Goal: Task Accomplishment & Management: Manage account settings

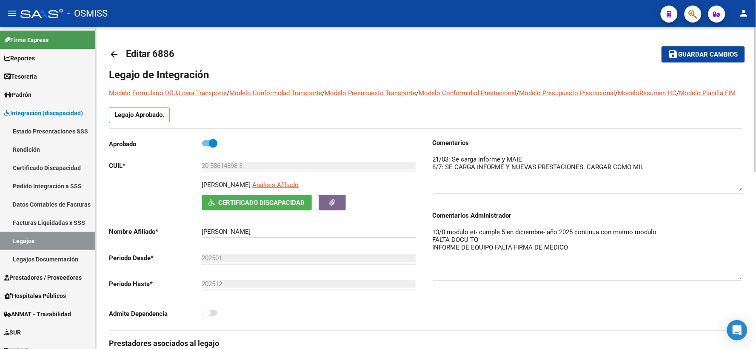
scroll to position [30, 0]
click at [716, 52] on span "Guardar cambios" at bounding box center [709, 55] width 60 height 8
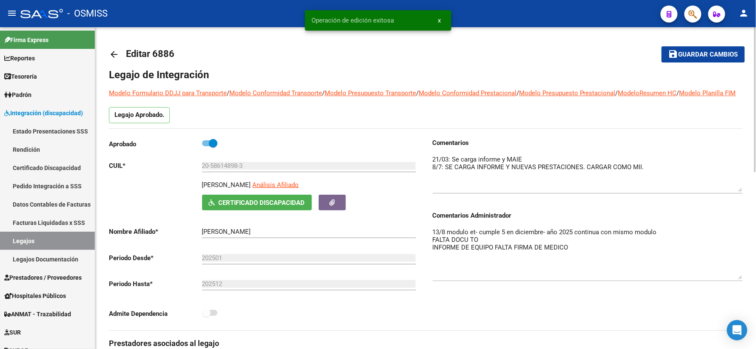
click at [115, 55] on mat-icon "arrow_back" at bounding box center [114, 54] width 10 height 10
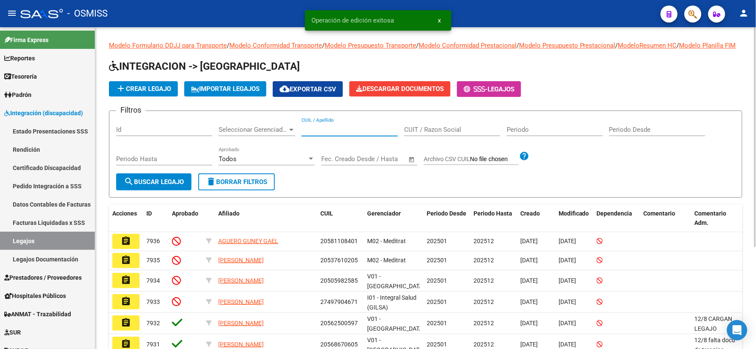
paste input "23584875399"
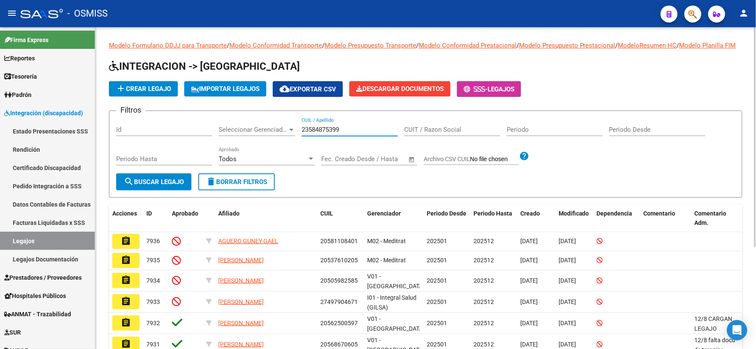
type input "23584875399"
click at [172, 186] on span "search Buscar Legajo" at bounding box center [154, 182] width 60 height 8
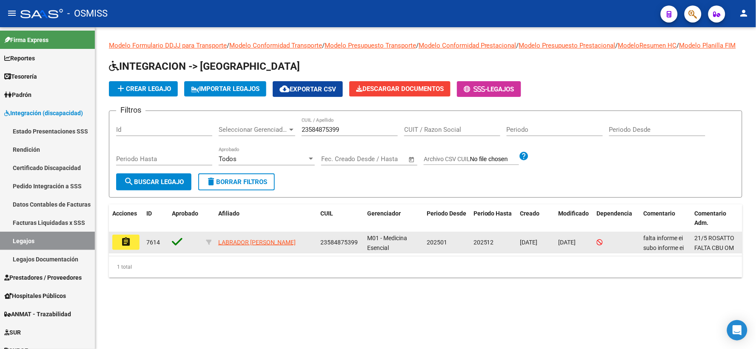
click at [126, 247] on mat-icon "assignment" at bounding box center [126, 242] width 10 height 10
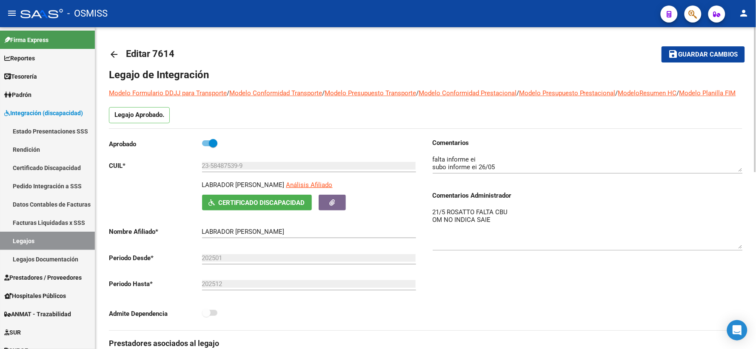
drag, startPoint x: 739, startPoint y: 234, endPoint x: 742, endPoint y: 258, distance: 24.4
click at [742, 249] on textarea "21/5 ROSATTO FALTA CBU OM NO INDICA SAIE" at bounding box center [588, 228] width 310 height 41
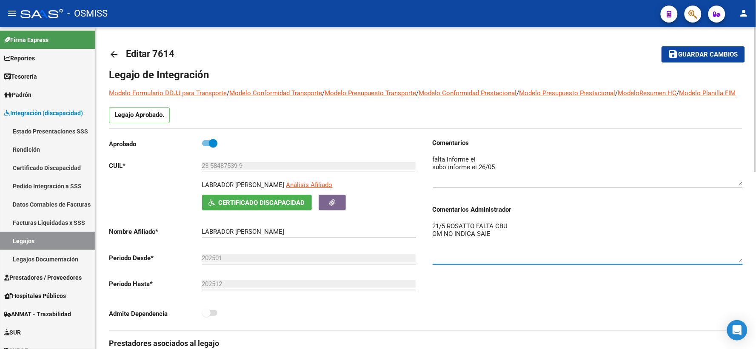
drag, startPoint x: 741, startPoint y: 180, endPoint x: 741, endPoint y: 194, distance: 14.0
click at [741, 186] on textarea at bounding box center [588, 170] width 310 height 31
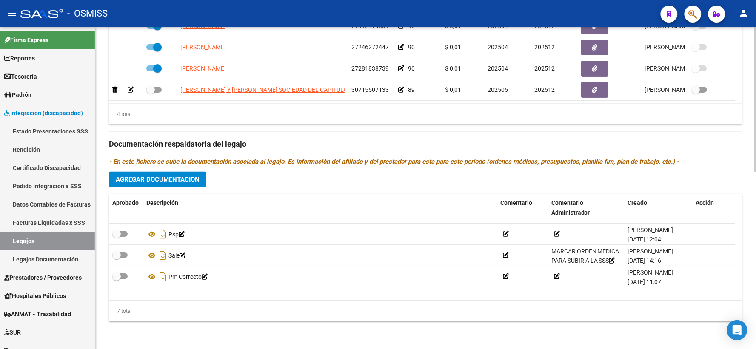
scroll to position [72, 0]
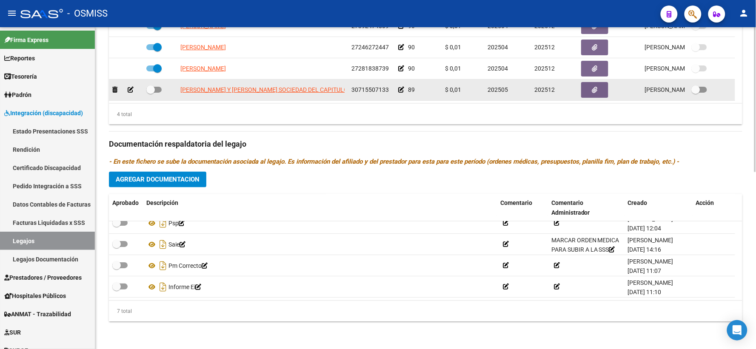
click at [148, 90] on span at bounding box center [150, 90] width 9 height 9
click at [150, 93] on input "checkbox" at bounding box center [150, 93] width 0 height 0
checkbox input "true"
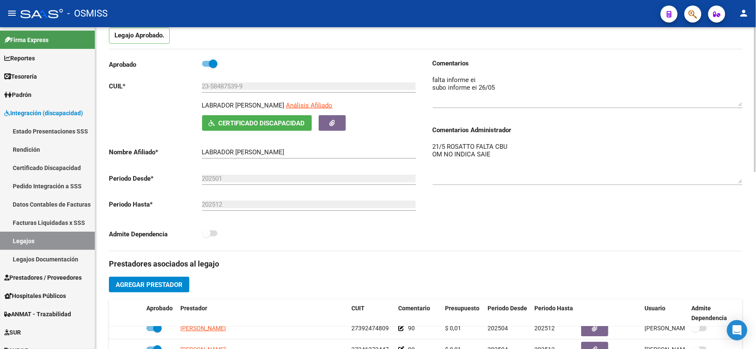
scroll to position [0, 0]
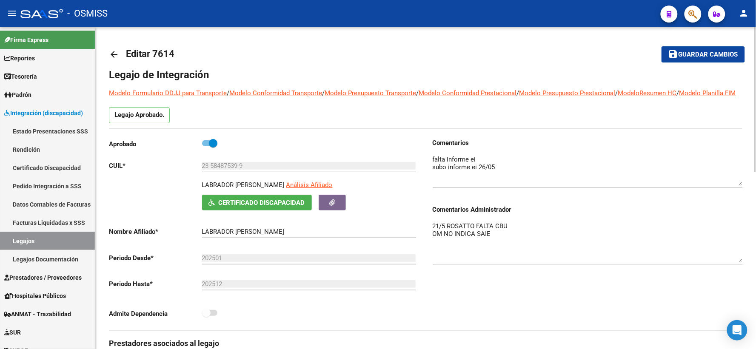
click at [683, 52] on span "Guardar cambios" at bounding box center [709, 55] width 60 height 8
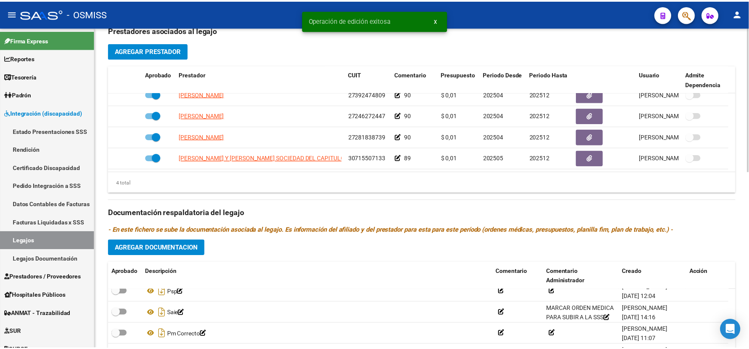
scroll to position [315, 0]
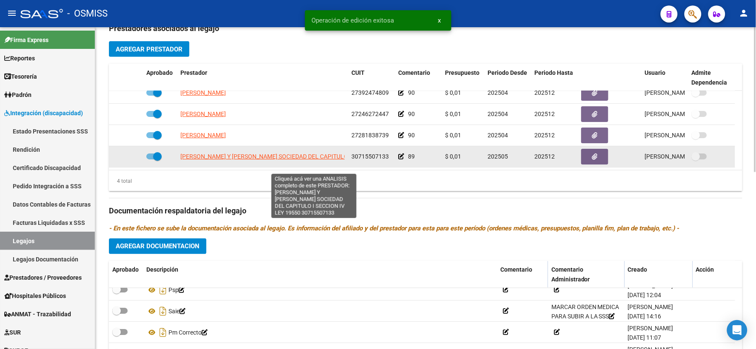
click at [205, 160] on span "[PERSON_NAME] Y [PERSON_NAME] SOCIEDAD DEL CAPITULO I SECCION IV LEY 19550" at bounding box center [296, 156] width 233 height 7
type textarea "30715507133"
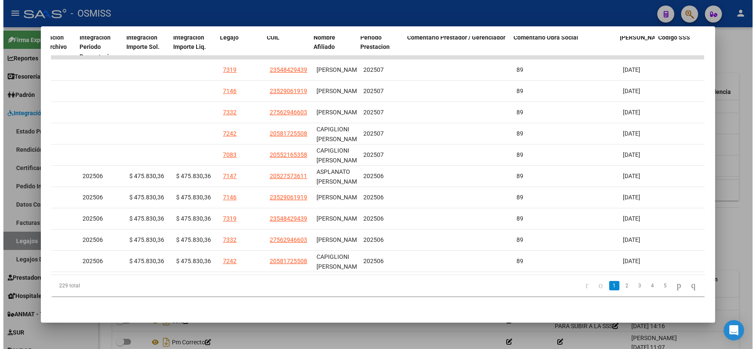
scroll to position [0, 1183]
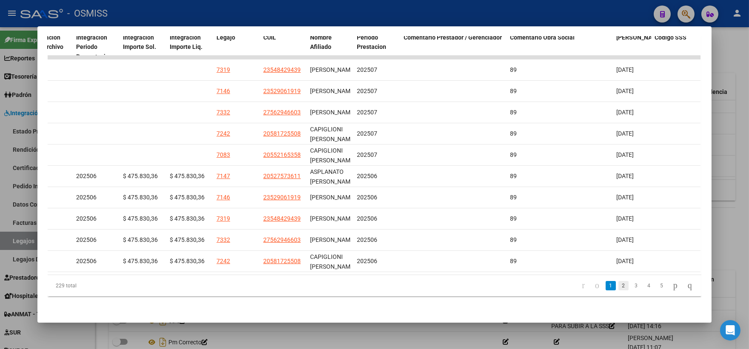
click at [619, 287] on link "2" at bounding box center [624, 285] width 10 height 9
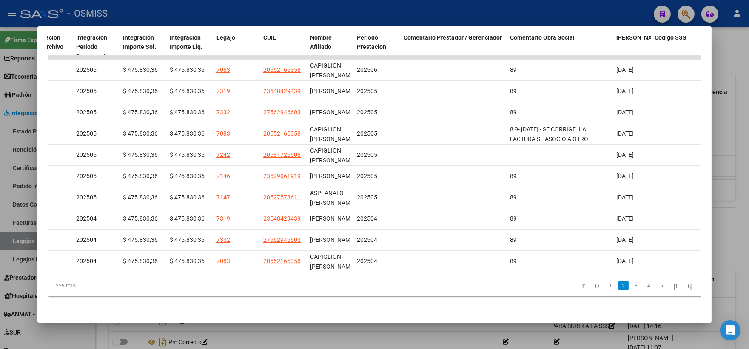
click at [718, 146] on div at bounding box center [374, 174] width 749 height 349
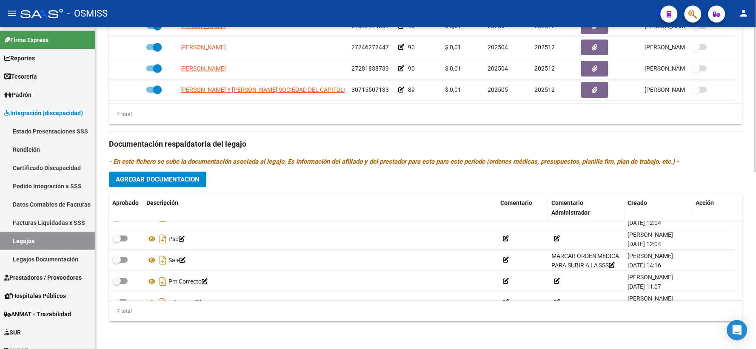
scroll to position [72, 0]
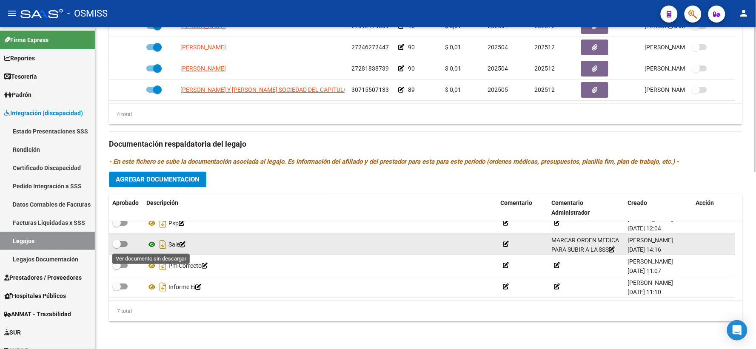
click at [154, 243] on icon at bounding box center [151, 245] width 11 height 10
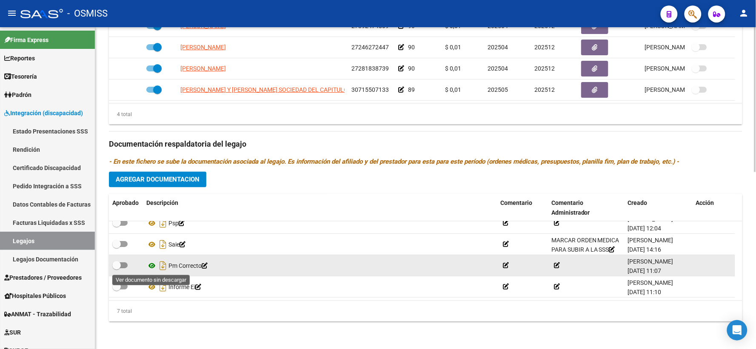
click at [152, 266] on icon at bounding box center [151, 266] width 11 height 10
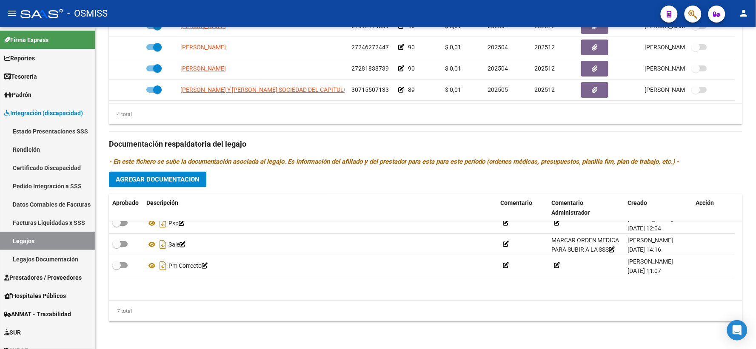
scroll to position [0, 0]
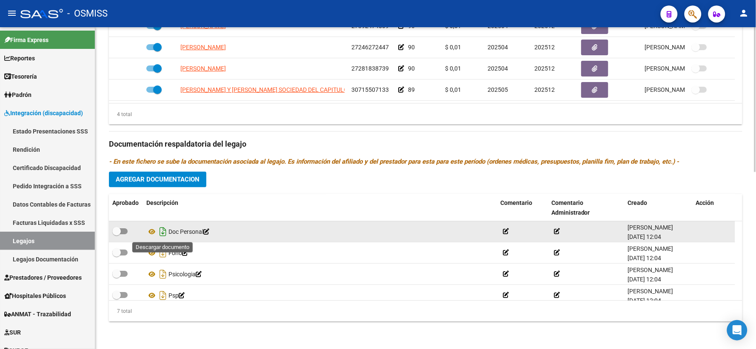
click at [164, 236] on icon "Descargar documento" at bounding box center [162, 232] width 11 height 14
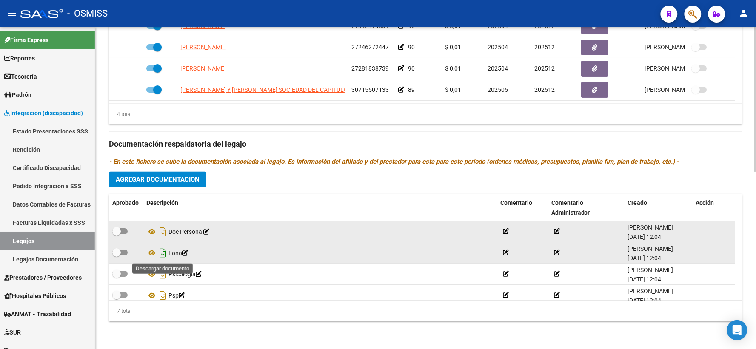
click at [163, 252] on icon "Descargar documento" at bounding box center [162, 254] width 11 height 14
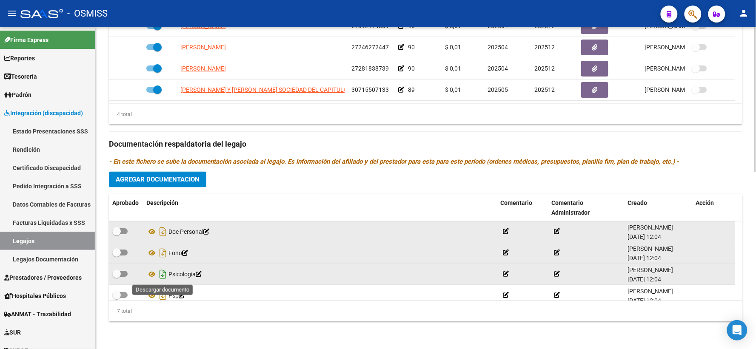
click at [164, 275] on icon "Descargar documento" at bounding box center [162, 275] width 11 height 14
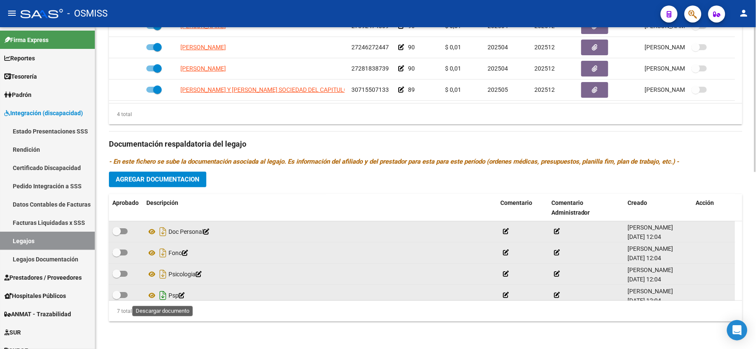
click at [163, 296] on icon "Descargar documento" at bounding box center [162, 296] width 11 height 14
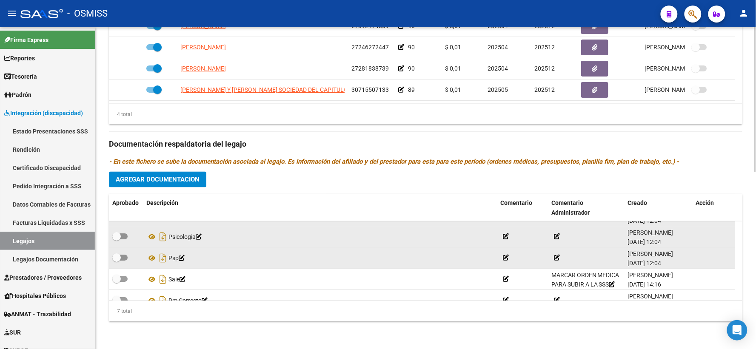
scroll to position [57, 0]
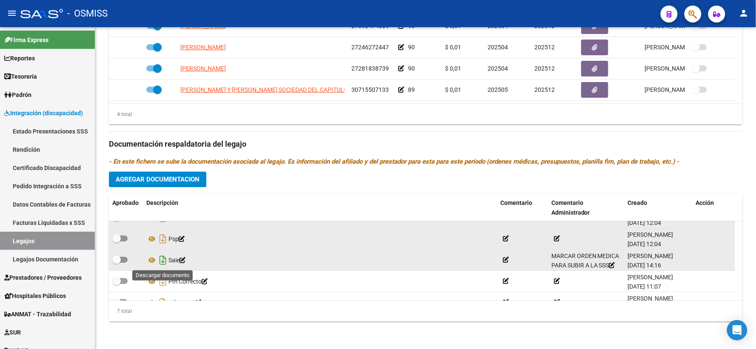
click at [166, 260] on icon "Descargar documento" at bounding box center [162, 261] width 11 height 14
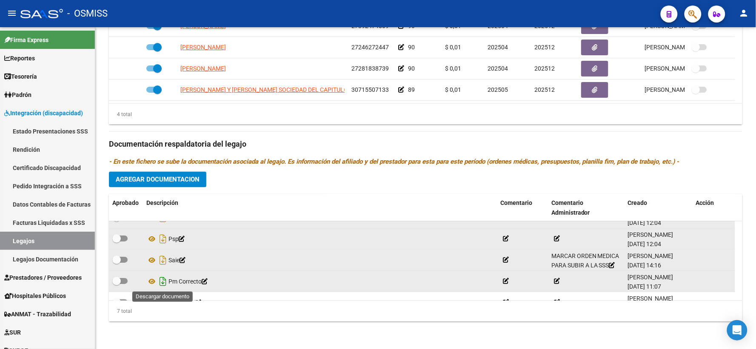
click at [164, 284] on icon "Descargar documento" at bounding box center [162, 282] width 11 height 14
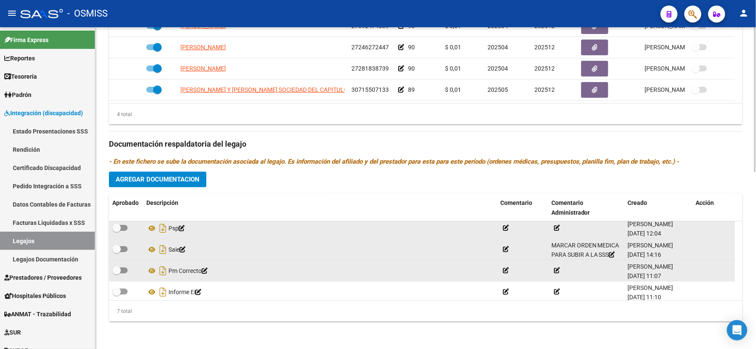
scroll to position [72, 0]
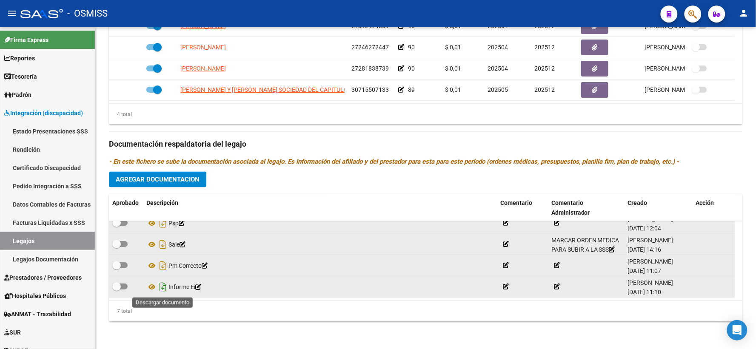
click at [162, 289] on icon "Descargar documento" at bounding box center [162, 288] width 11 height 14
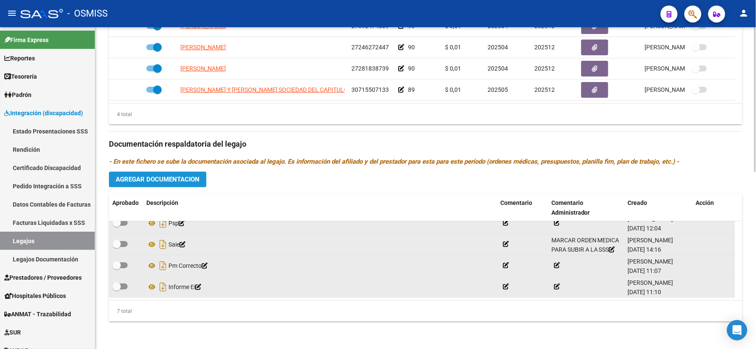
click at [134, 180] on span "Agregar Documentacion" at bounding box center [158, 180] width 84 height 8
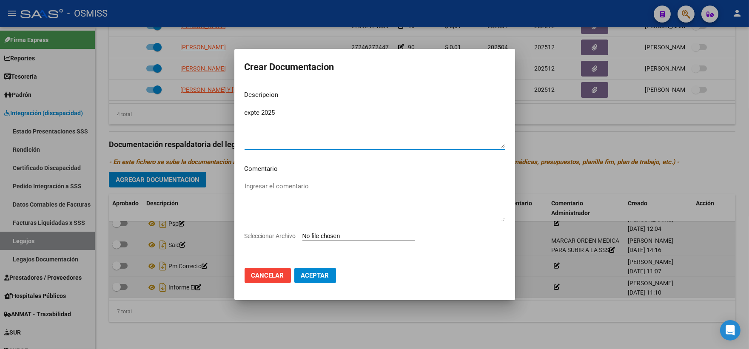
type textarea "expte 2025"
type input "C:\fakepath\ilovepdf_merged_compressed (12).pdf"
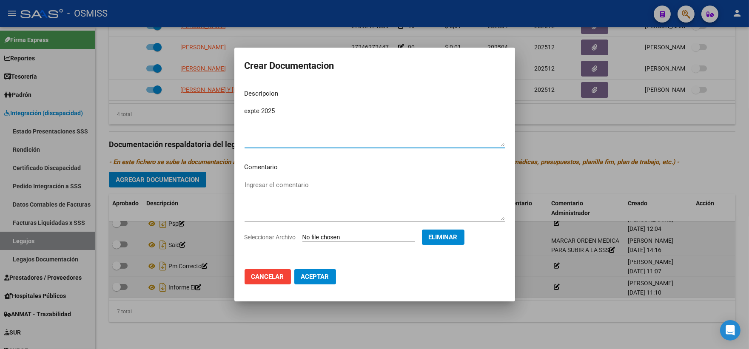
click at [323, 279] on span "Aceptar" at bounding box center [315, 277] width 28 height 8
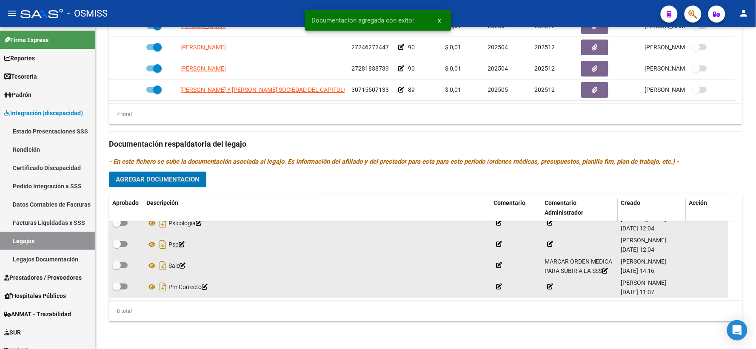
scroll to position [0, 0]
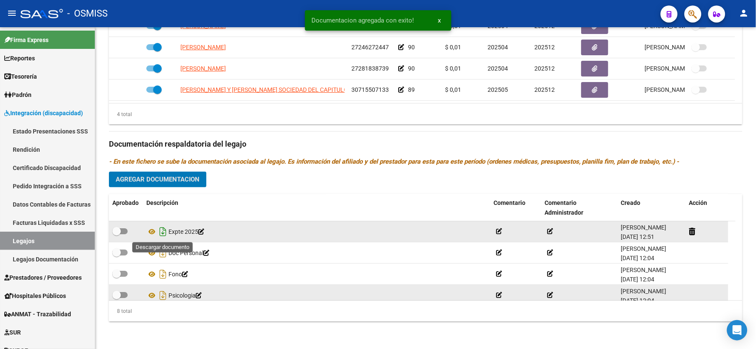
click at [163, 234] on icon "Descargar documento" at bounding box center [162, 232] width 11 height 14
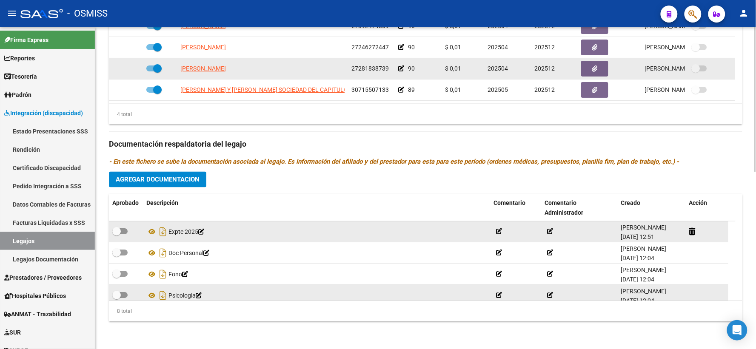
drag, startPoint x: 286, startPoint y: 45, endPoint x: 304, endPoint y: 65, distance: 26.8
click at [288, 47] on div "[PERSON_NAME]" at bounding box center [262, 48] width 164 height 10
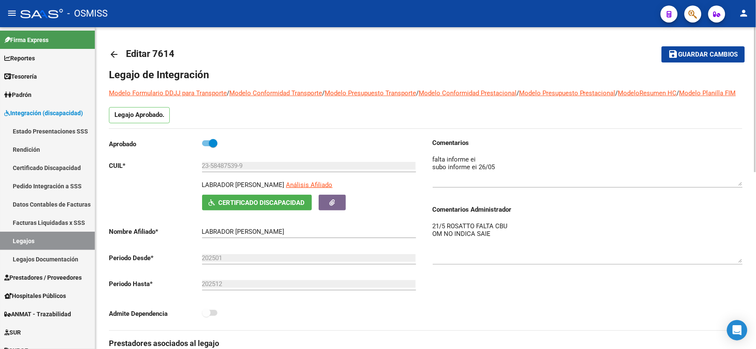
click at [705, 57] on span "Guardar cambios" at bounding box center [709, 55] width 60 height 8
drag, startPoint x: 691, startPoint y: 52, endPoint x: 366, endPoint y: 91, distance: 326.5
click at [683, 55] on span "Guardar cambios" at bounding box center [709, 55] width 60 height 8
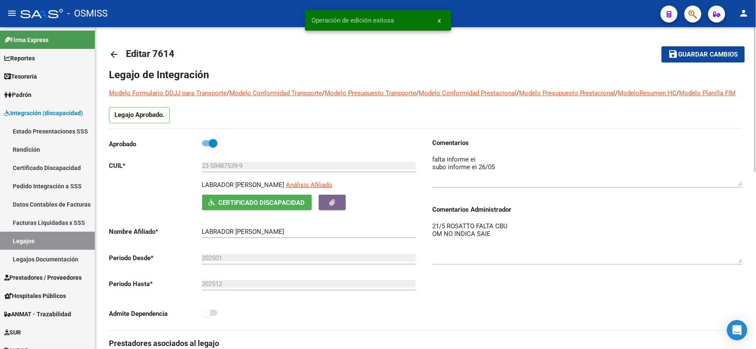
click at [115, 52] on mat-icon "arrow_back" at bounding box center [114, 54] width 10 height 10
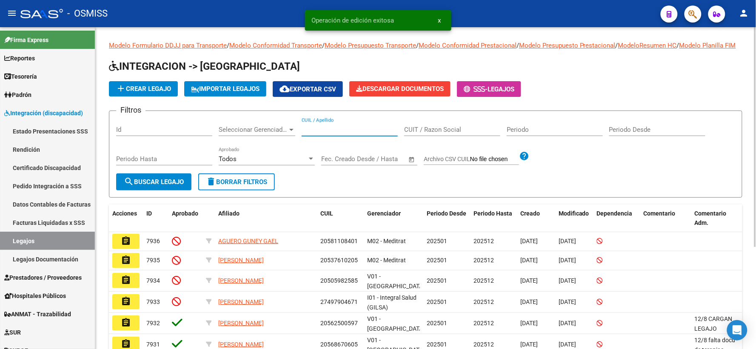
paste input "23529078919"
type input "23529078919"
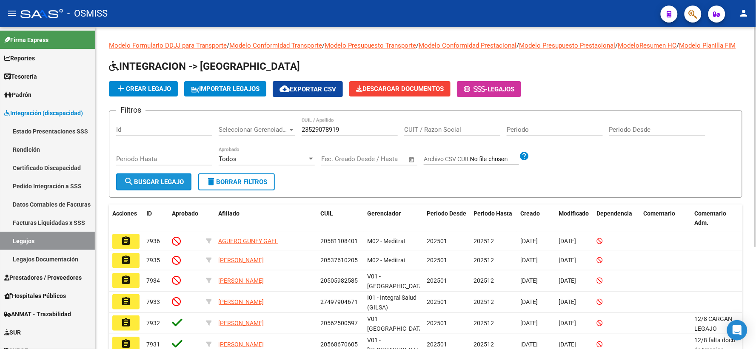
click at [164, 186] on span "search Buscar Legajo" at bounding box center [154, 182] width 60 height 8
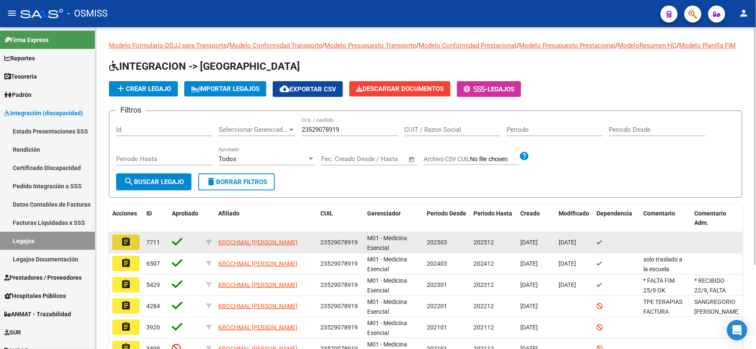
click at [121, 247] on mat-icon "assignment" at bounding box center [126, 242] width 10 height 10
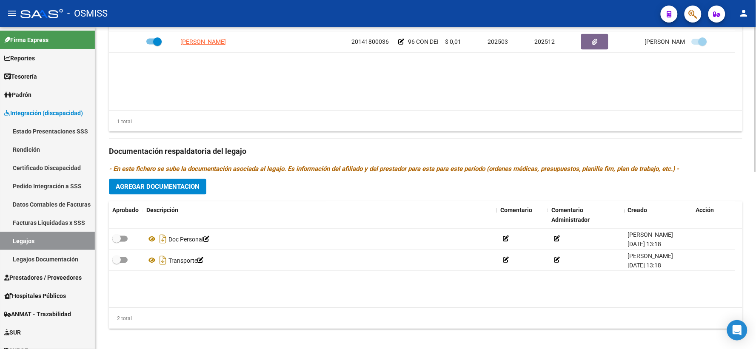
scroll to position [393, 0]
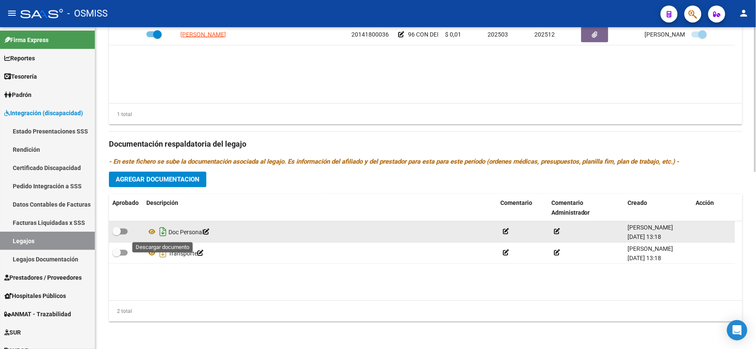
click at [162, 233] on icon "Descargar documento" at bounding box center [162, 232] width 11 height 14
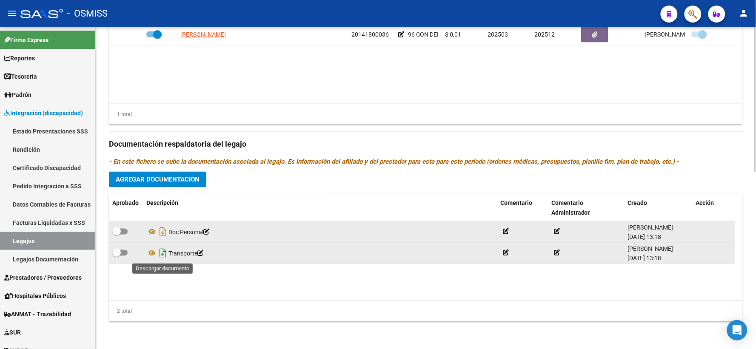
click at [161, 255] on icon "Descargar documento" at bounding box center [162, 254] width 11 height 14
click at [195, 183] on span "Agregar Documentacion" at bounding box center [158, 180] width 84 height 8
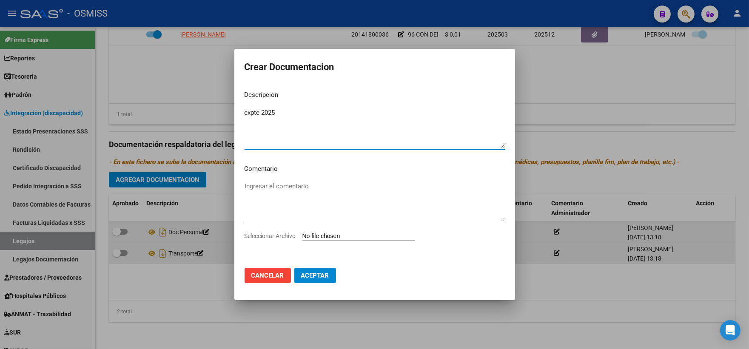
type textarea "expte 2025"
type input "C:\fakepath\ilovepdf_merged_compressed (13).pdf"
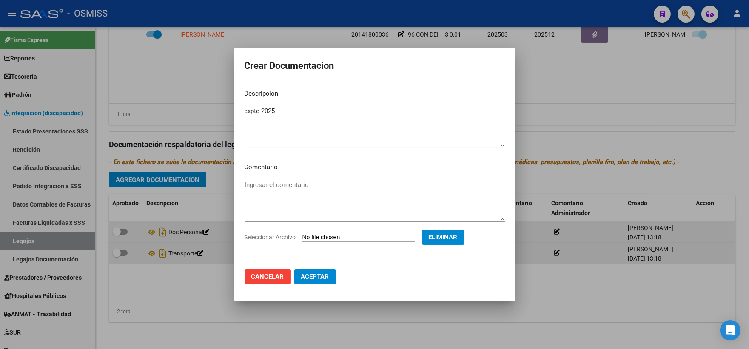
click at [312, 275] on span "Aceptar" at bounding box center [315, 277] width 28 height 8
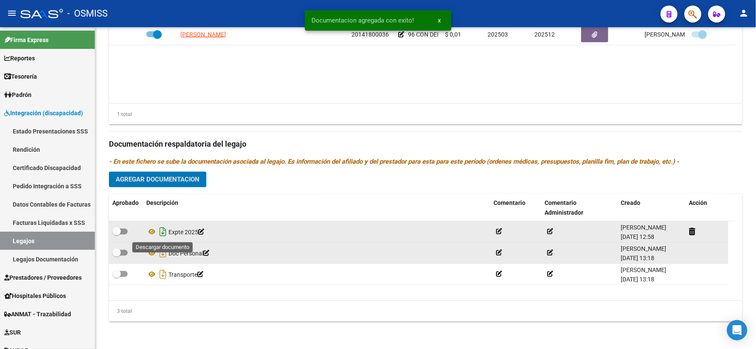
click at [162, 232] on icon "Descargar documento" at bounding box center [162, 232] width 11 height 14
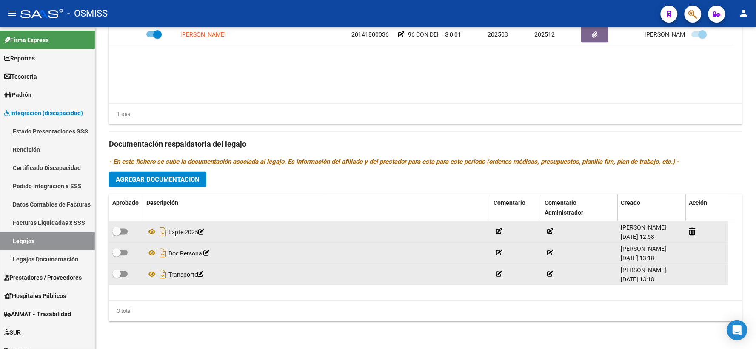
click at [536, 280] on datatable-body-cell at bounding box center [515, 274] width 51 height 21
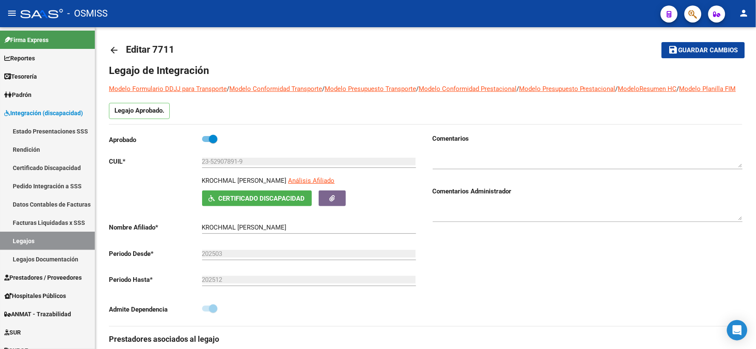
scroll to position [0, 0]
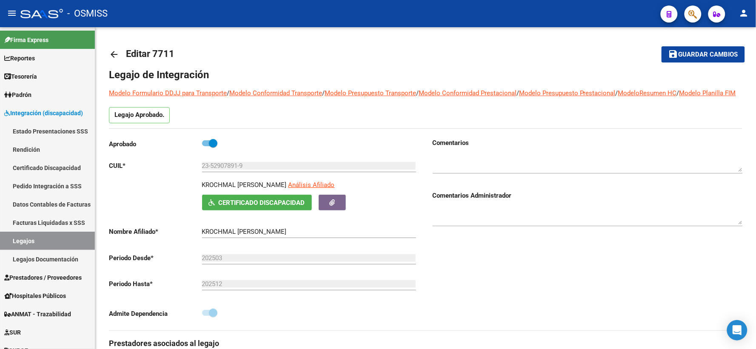
drag, startPoint x: 692, startPoint y: 55, endPoint x: 669, endPoint y: 108, distance: 57.0
click at [691, 56] on span "Guardar cambios" at bounding box center [709, 55] width 60 height 8
drag, startPoint x: 692, startPoint y: 56, endPoint x: 356, endPoint y: 53, distance: 336.6
click at [678, 54] on span "save Guardar cambios" at bounding box center [703, 54] width 70 height 8
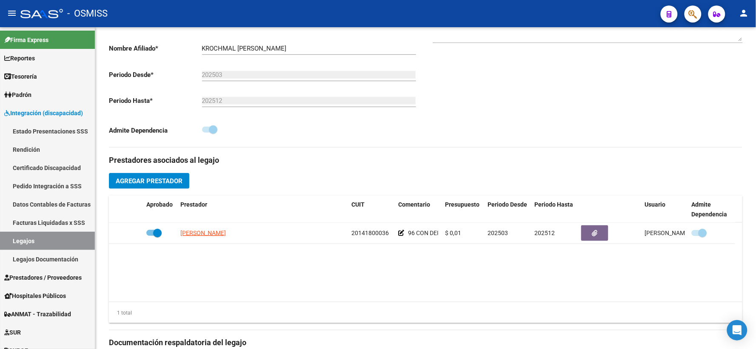
scroll to position [117, 0]
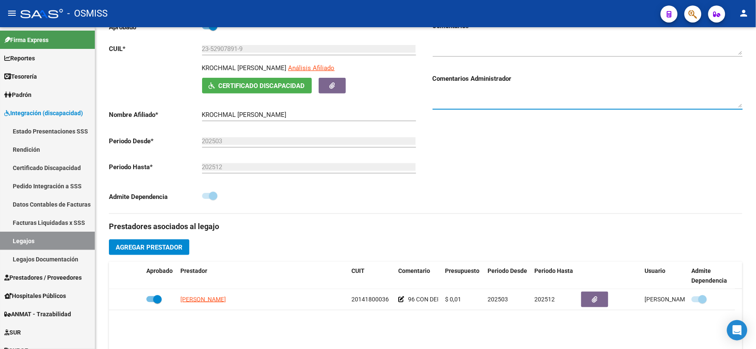
click at [539, 100] on textarea at bounding box center [588, 99] width 310 height 17
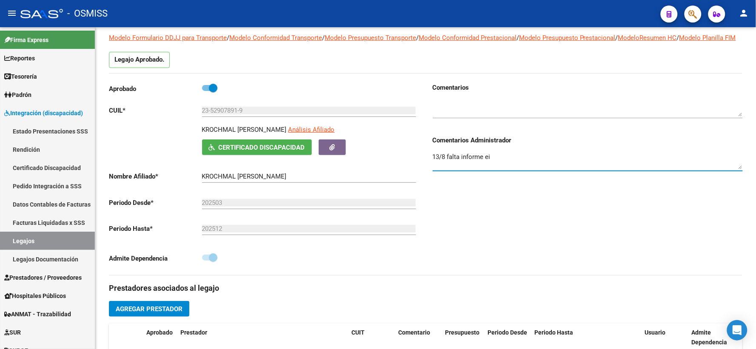
scroll to position [0, 0]
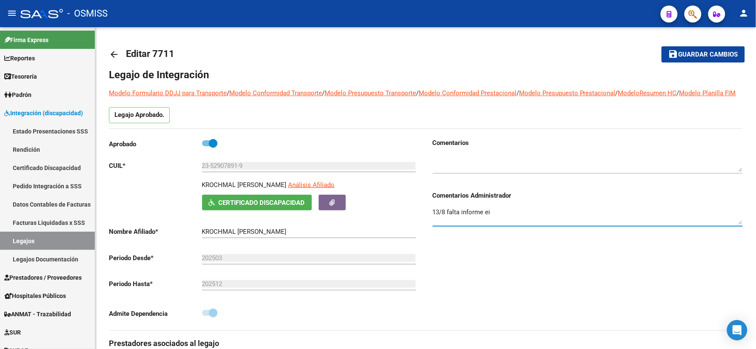
type textarea "13/8 falta informe ei"
drag, startPoint x: 692, startPoint y: 49, endPoint x: 46, endPoint y: 129, distance: 650.7
click at [115, 54] on mat-icon "arrow_back" at bounding box center [114, 54] width 10 height 10
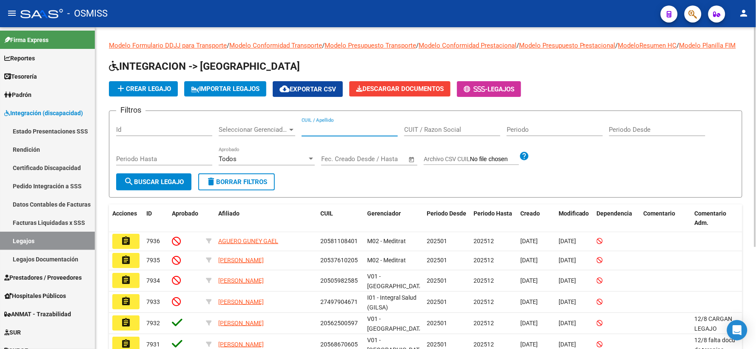
paste input "20560661496"
type input "20560661496"
click at [154, 186] on span "search Buscar Legajo" at bounding box center [154, 182] width 60 height 8
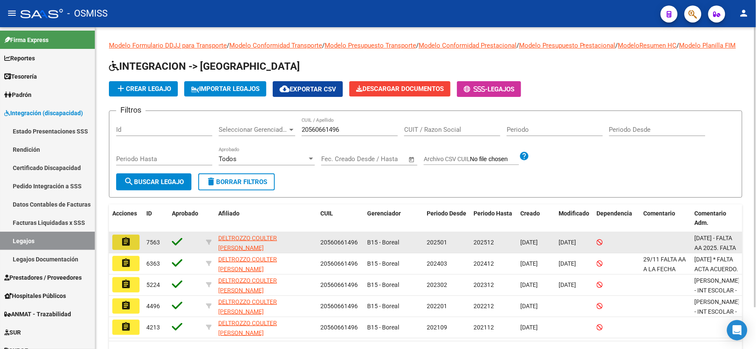
click at [121, 247] on mat-icon "assignment" at bounding box center [126, 242] width 10 height 10
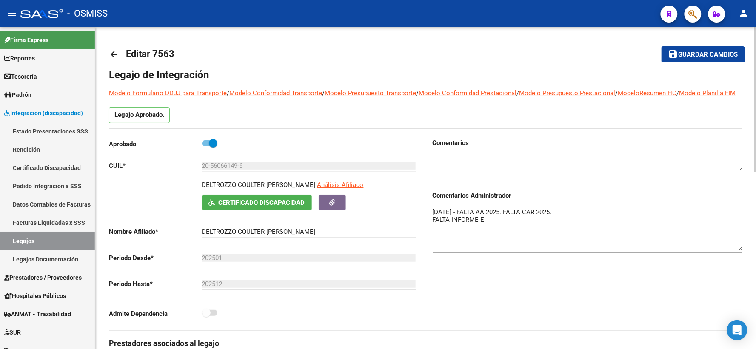
drag, startPoint x: 741, startPoint y: 233, endPoint x: 748, endPoint y: 260, distance: 27.8
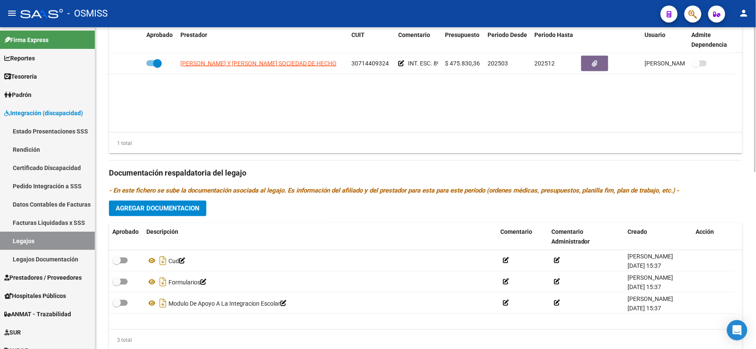
scroll to position [354, 0]
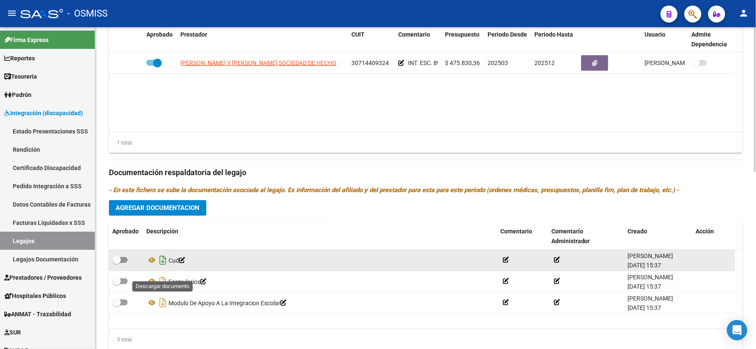
click at [164, 268] on icon "Descargar documento" at bounding box center [162, 261] width 11 height 14
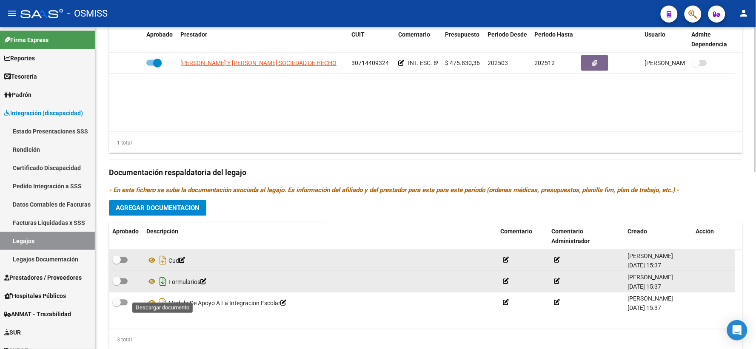
click at [164, 289] on icon "Descargar documento" at bounding box center [162, 282] width 11 height 14
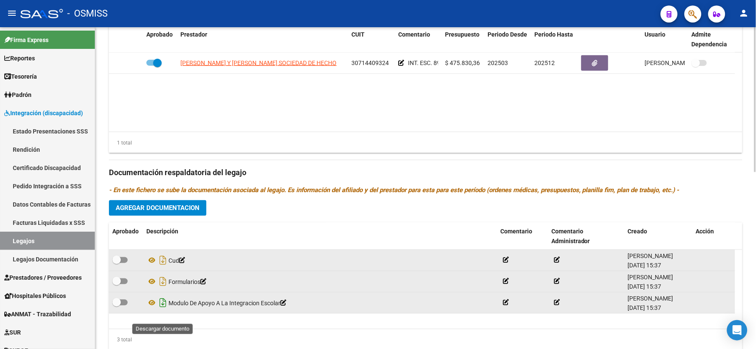
click at [163, 310] on icon "Descargar documento" at bounding box center [162, 304] width 11 height 14
click at [134, 212] on span "Agregar Documentacion" at bounding box center [158, 209] width 84 height 8
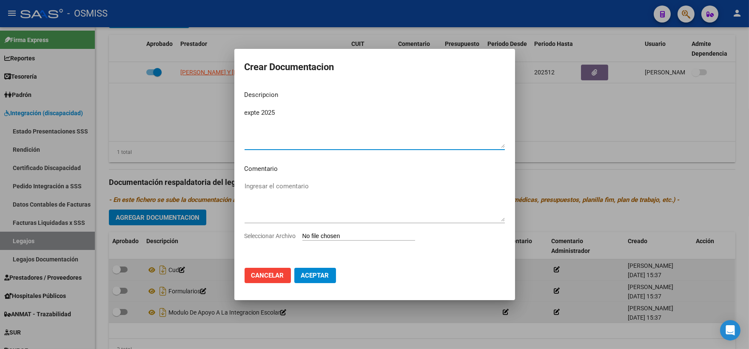
type textarea "expte 2025"
type input "C:\fakepath\ilovepdf_merged_compressed (14).pdf"
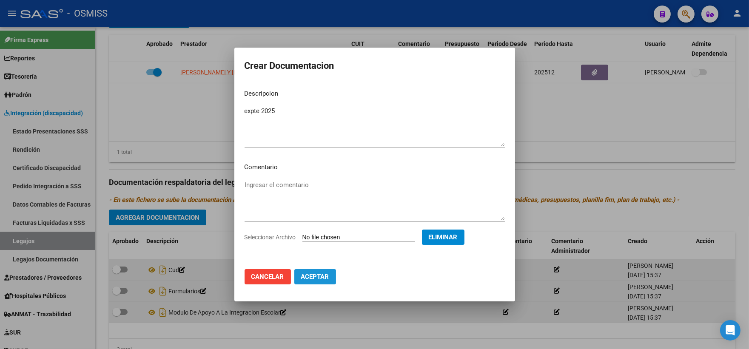
click at [307, 281] on button "Aceptar" at bounding box center [315, 276] width 42 height 15
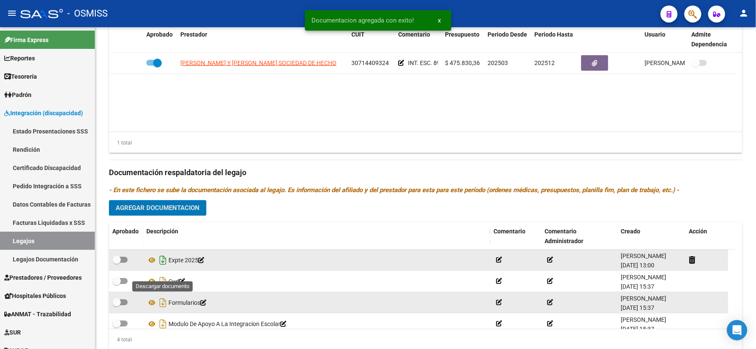
click at [164, 268] on icon "Descargar documento" at bounding box center [162, 261] width 11 height 14
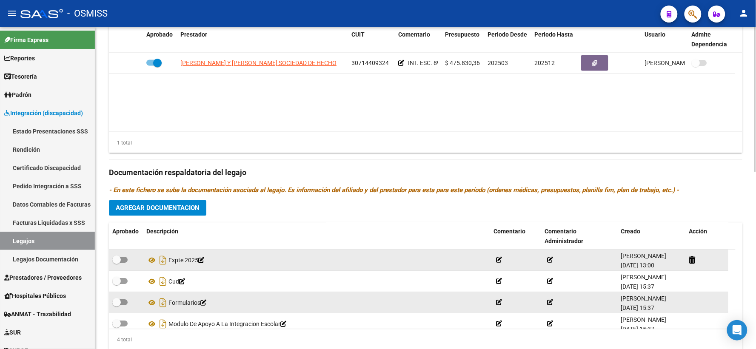
click at [264, 109] on datatable-body "[PERSON_NAME] Y [PERSON_NAME] SOCIEDAD DE HECHO 30714409324 INT. ESC. 89 $ 475.…" at bounding box center [426, 92] width 634 height 79
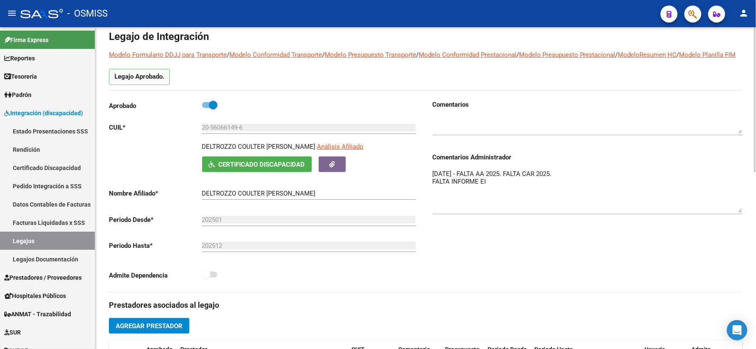
scroll to position [0, 0]
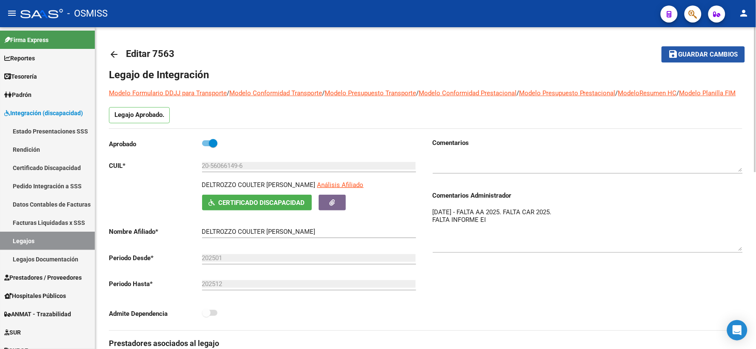
drag, startPoint x: 703, startPoint y: 54, endPoint x: 276, endPoint y: 64, distance: 427.3
click at [689, 52] on span "Guardar cambios" at bounding box center [709, 55] width 60 height 8
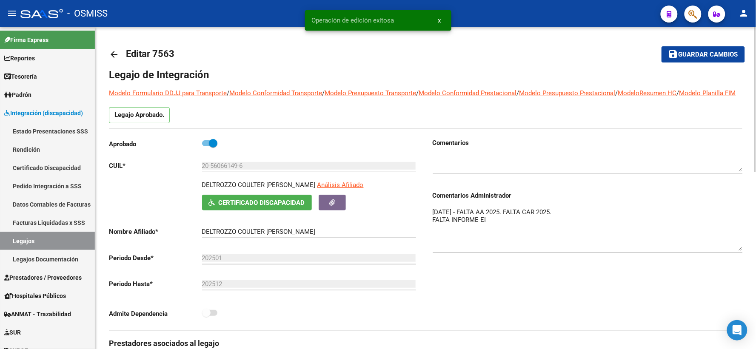
click at [113, 50] on mat-icon "arrow_back" at bounding box center [114, 54] width 10 height 10
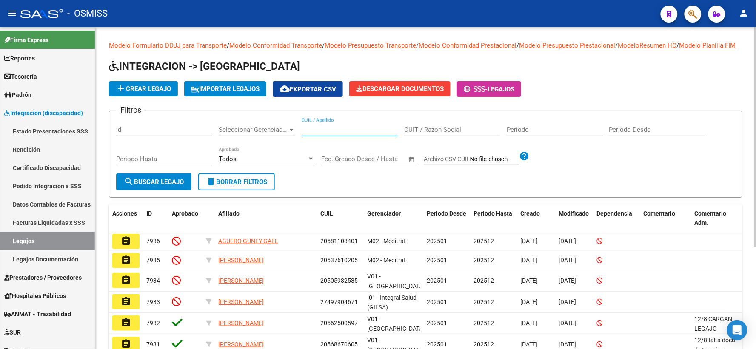
click at [311, 134] on input "CUIL / Apellido" at bounding box center [350, 130] width 96 height 8
paste input "20560215976"
type input "20560215976"
click at [159, 186] on span "search Buscar Legajo" at bounding box center [154, 182] width 60 height 8
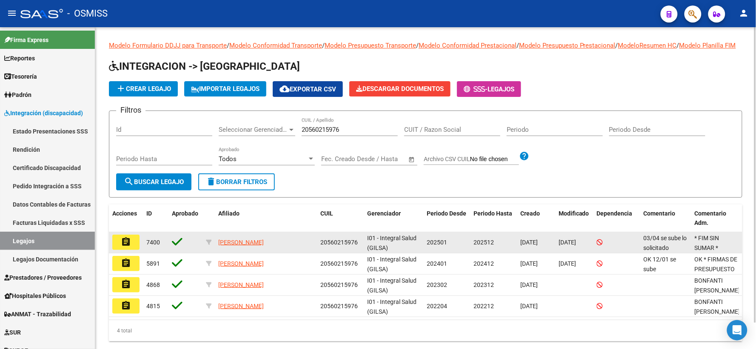
click at [124, 247] on mat-icon "assignment" at bounding box center [126, 242] width 10 height 10
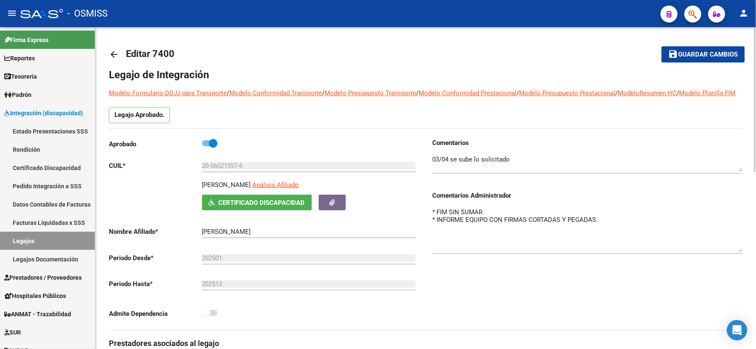
drag, startPoint x: 742, startPoint y: 232, endPoint x: 745, endPoint y: 260, distance: 28.2
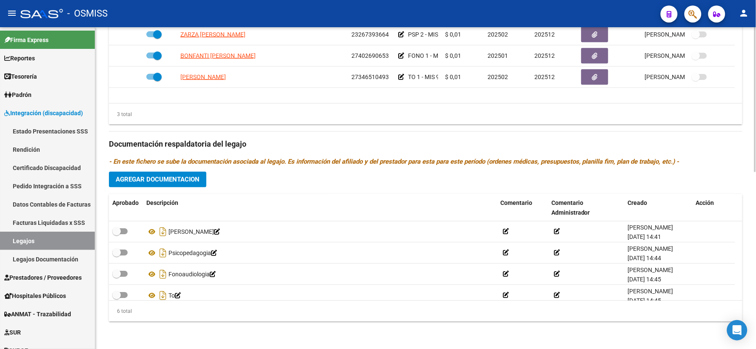
scroll to position [393, 0]
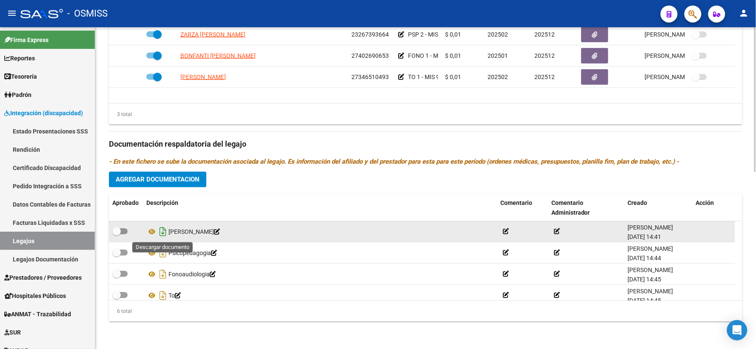
click at [162, 233] on icon "Descargar documento" at bounding box center [162, 232] width 11 height 14
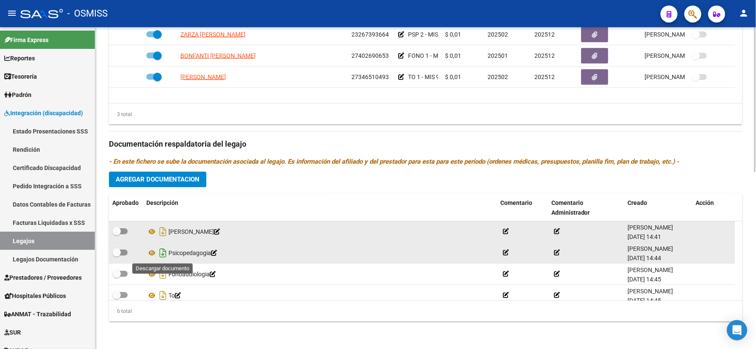
click at [160, 253] on icon "Descargar documento" at bounding box center [162, 254] width 11 height 14
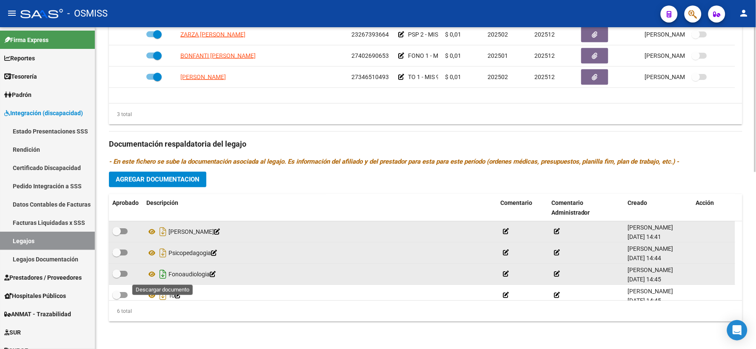
click at [164, 277] on icon "Descargar documento" at bounding box center [162, 275] width 11 height 14
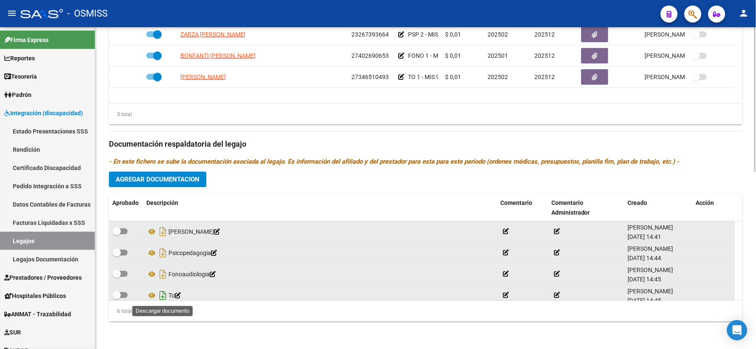
click at [160, 295] on icon "Descargar documento" at bounding box center [162, 296] width 11 height 14
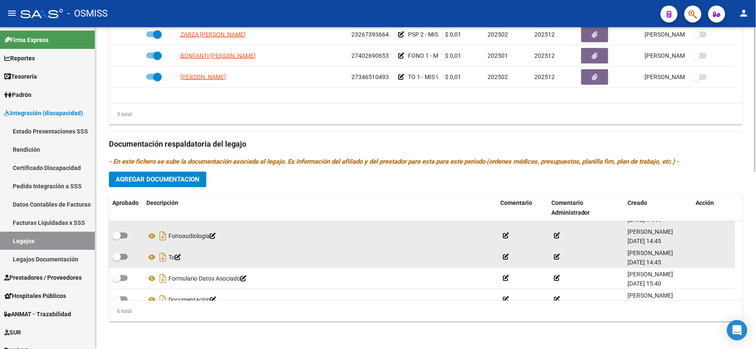
scroll to position [51, 0]
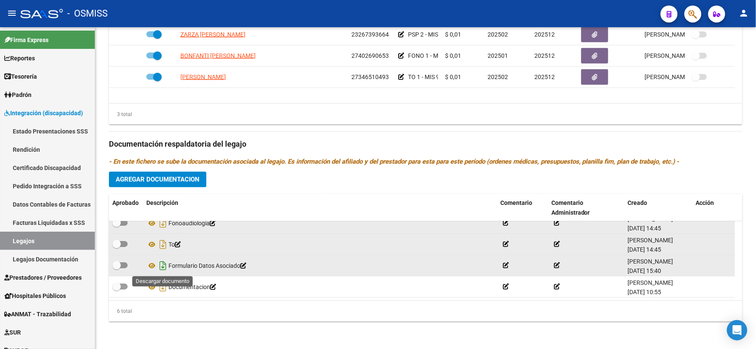
click at [162, 266] on icon "Descargar documento" at bounding box center [162, 267] width 11 height 14
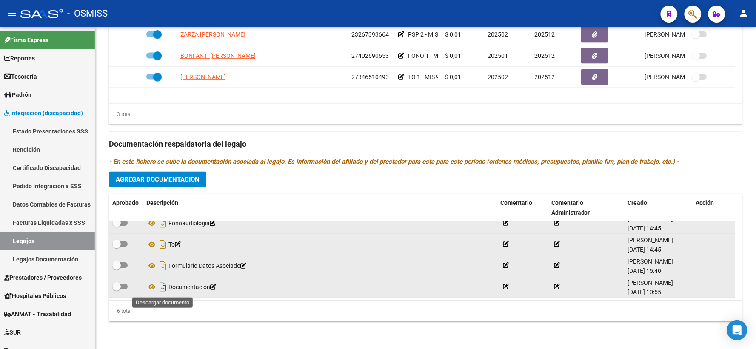
click at [160, 286] on icon "Descargar documento" at bounding box center [162, 288] width 11 height 14
click at [179, 180] on span "Agregar Documentacion" at bounding box center [158, 180] width 84 height 8
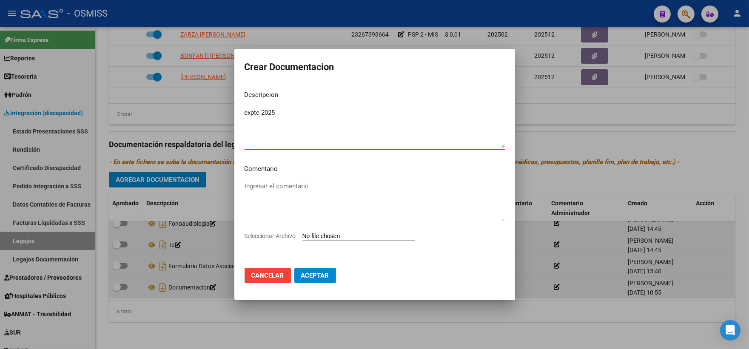
type textarea "expte 2025"
type input "C:\fakepath\ilovepdf_merged_compressed (15).pdf"
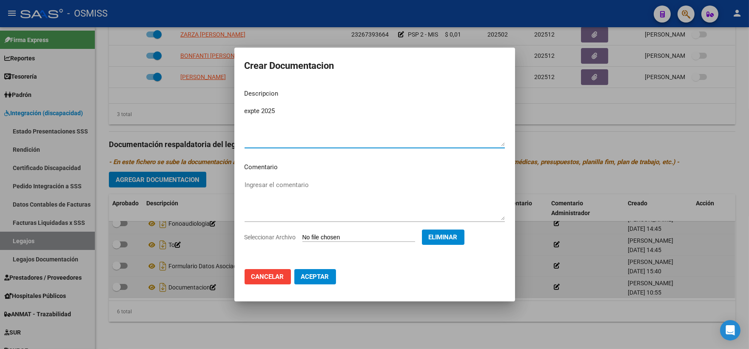
click at [303, 270] on button "Aceptar" at bounding box center [315, 276] width 42 height 15
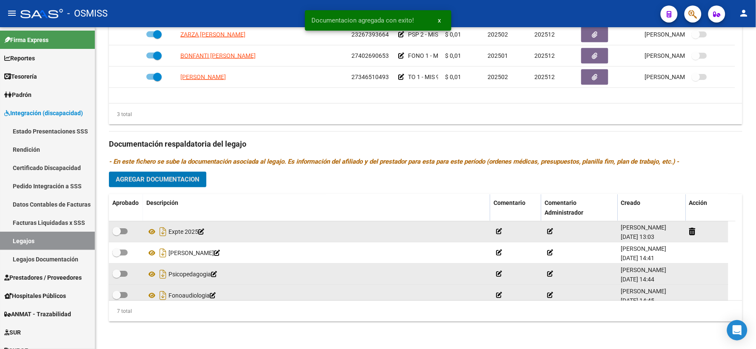
scroll to position [393, 0]
click at [163, 231] on icon "Descargar documento" at bounding box center [162, 232] width 11 height 14
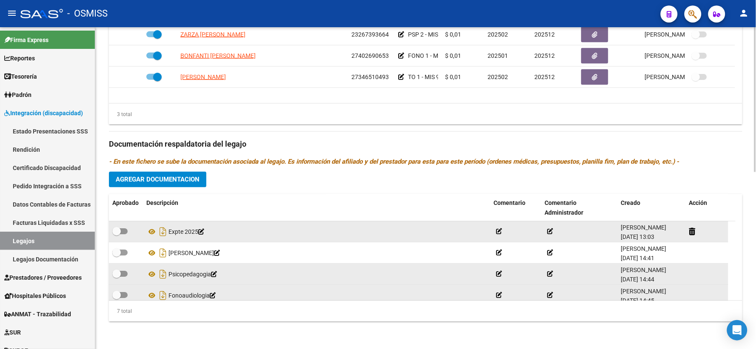
click at [264, 110] on div "3 total" at bounding box center [426, 114] width 634 height 21
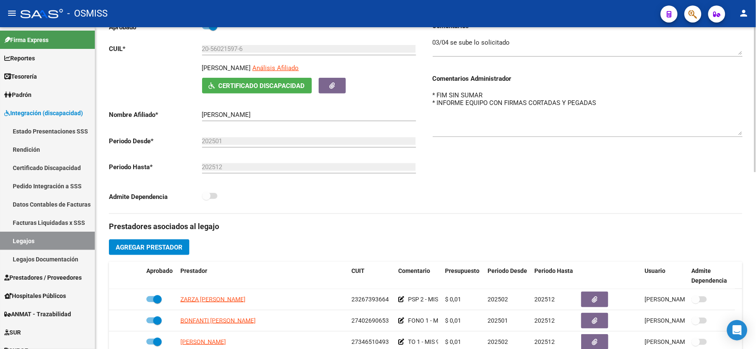
scroll to position [0, 0]
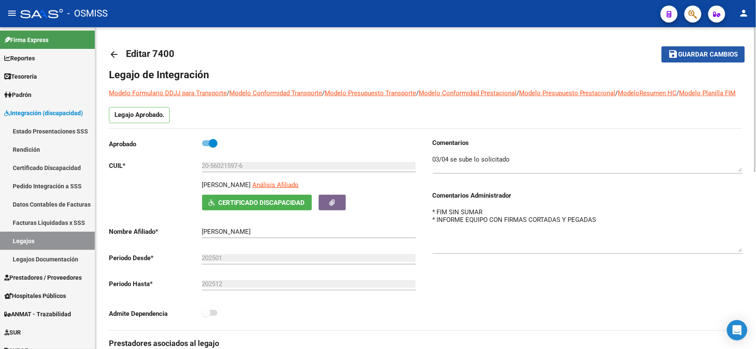
drag, startPoint x: 704, startPoint y: 57, endPoint x: 365, endPoint y: 56, distance: 338.7
click at [700, 57] on span "Guardar cambios" at bounding box center [709, 55] width 60 height 8
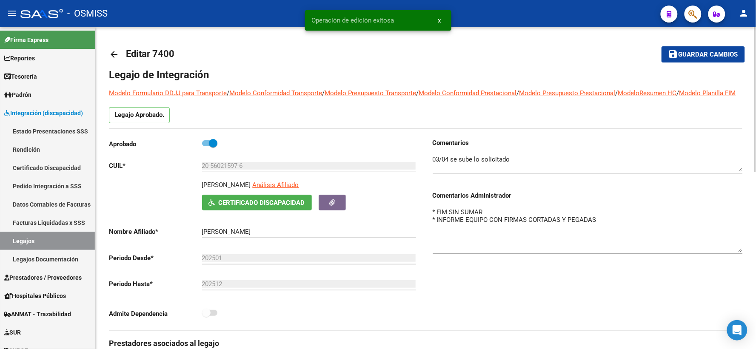
click at [117, 56] on mat-icon "arrow_back" at bounding box center [114, 54] width 10 height 10
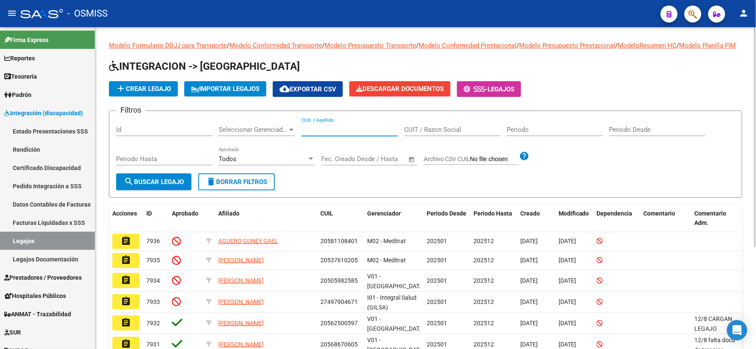
paste input "20558255065"
type input "20558255065"
click at [160, 186] on span "search Buscar Legajo" at bounding box center [154, 182] width 60 height 8
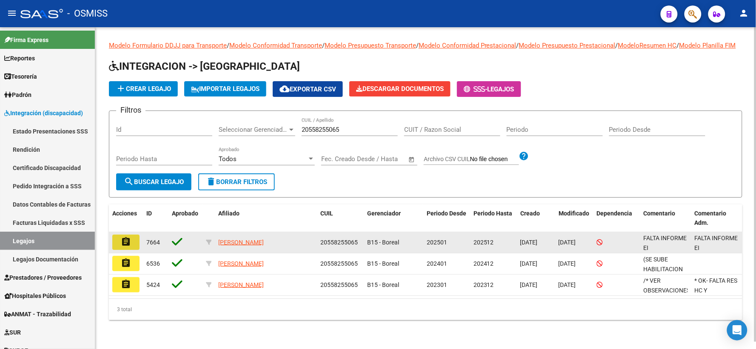
click at [125, 247] on mat-icon "assignment" at bounding box center [126, 242] width 10 height 10
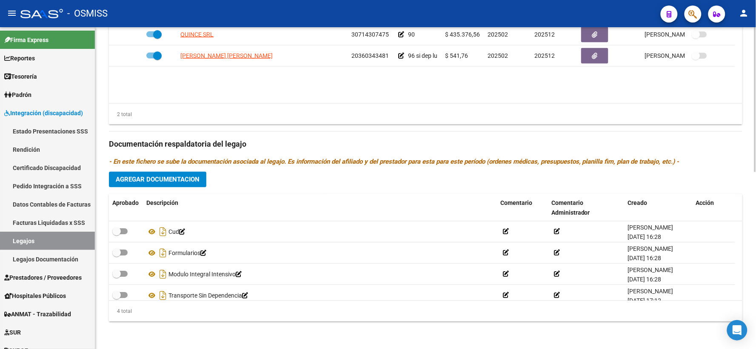
scroll to position [393, 0]
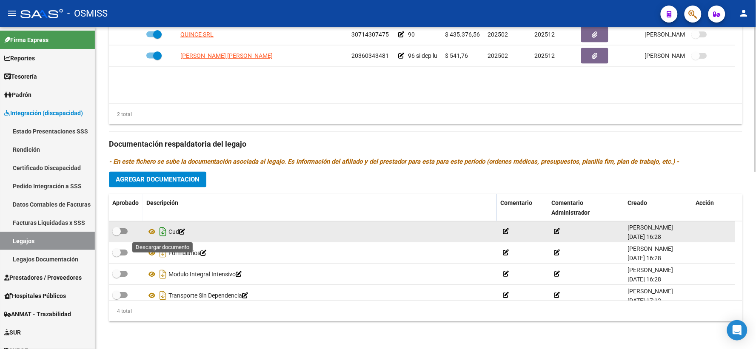
click at [159, 232] on icon "Descargar documento" at bounding box center [162, 232] width 11 height 14
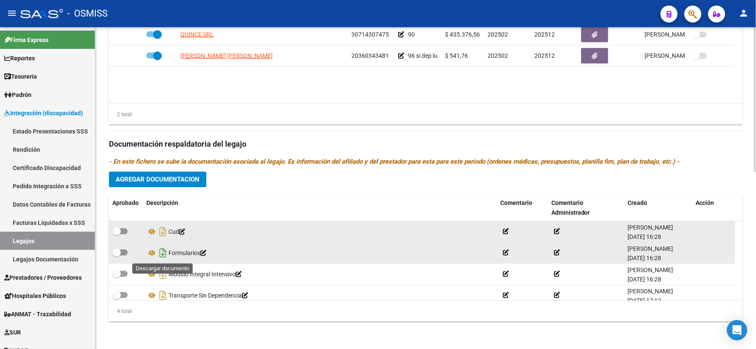
click at [159, 254] on icon "Descargar documento" at bounding box center [162, 254] width 11 height 14
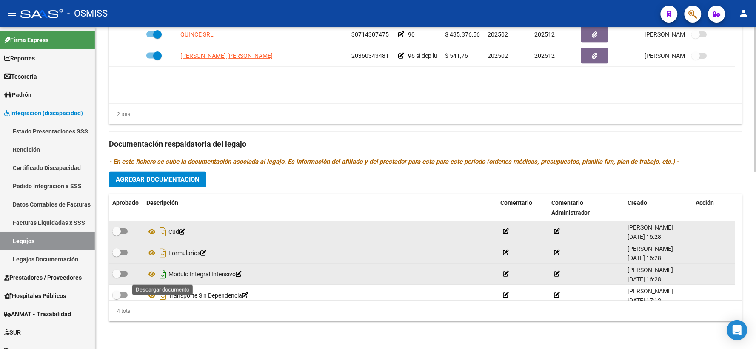
click at [164, 276] on icon "Descargar documento" at bounding box center [162, 275] width 11 height 14
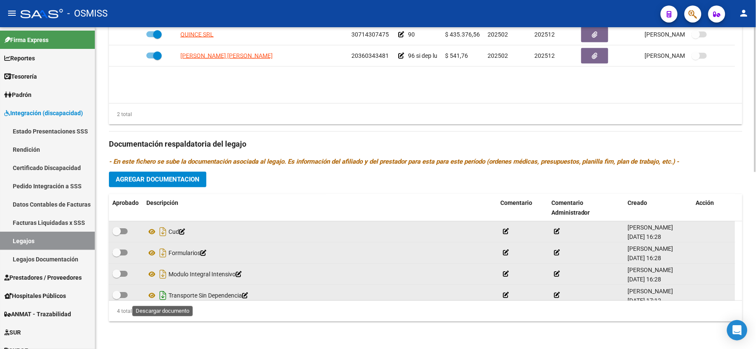
click at [163, 296] on icon "Descargar documento" at bounding box center [162, 296] width 11 height 14
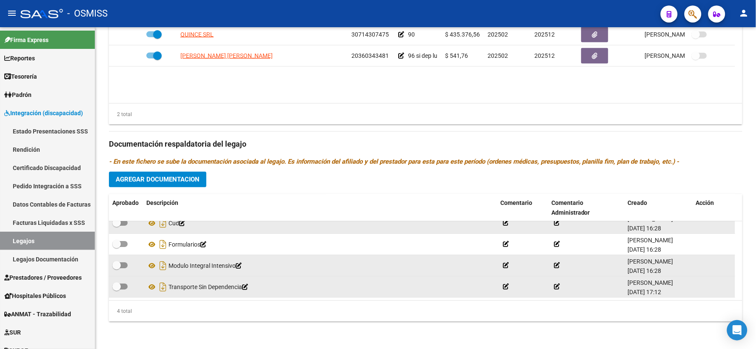
click at [172, 177] on span "Agregar Documentacion" at bounding box center [158, 180] width 84 height 8
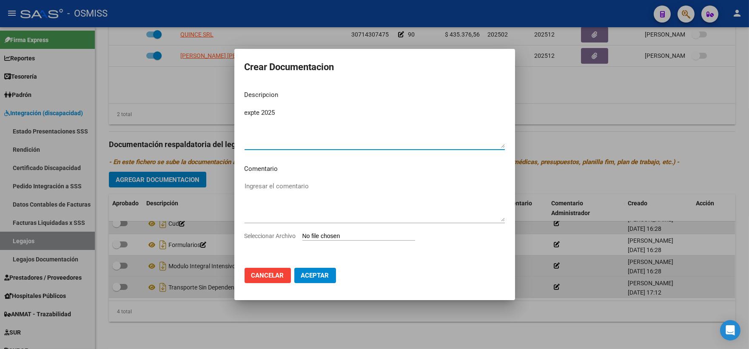
type textarea "expte 2025"
type input "C:\fakepath\ilovepdf_merged_compressed (16).pdf"
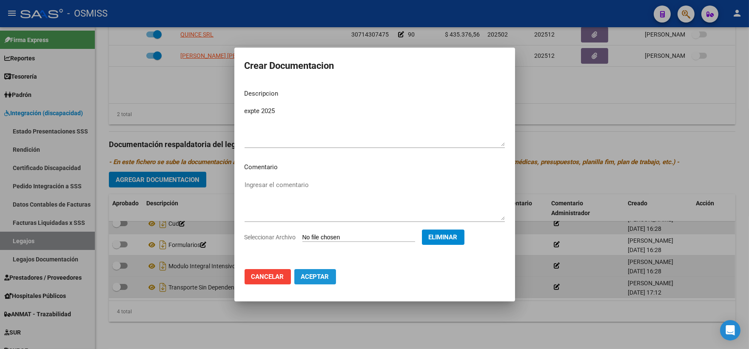
click at [316, 275] on span "Aceptar" at bounding box center [315, 277] width 28 height 8
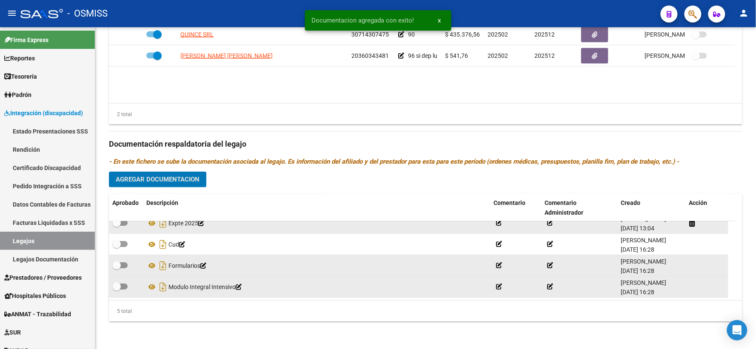
scroll to position [0, 0]
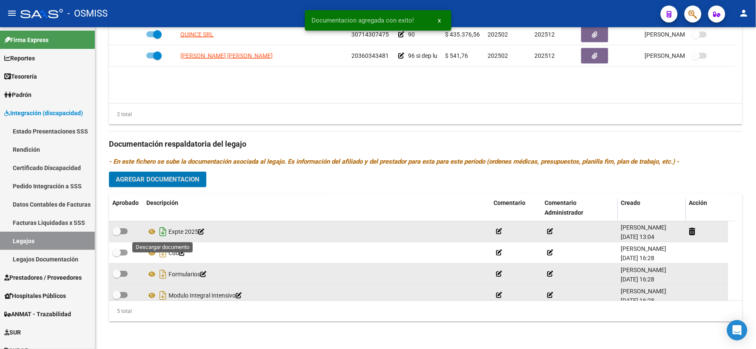
click at [164, 232] on icon "Descargar documento" at bounding box center [162, 232] width 11 height 14
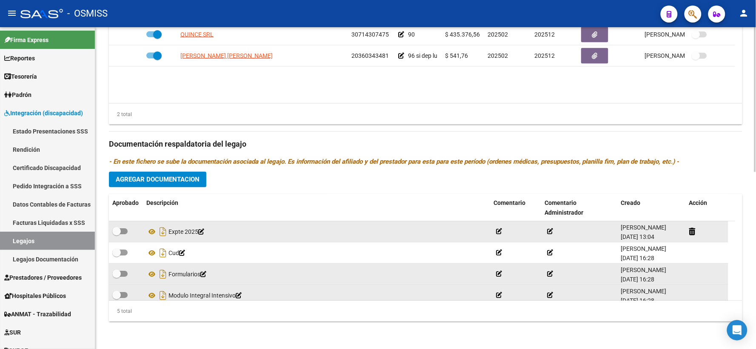
click at [287, 95] on datatable-body "QUINCE SRL 30714307475 90 $ 435.376,56 202502 202512 [PERSON_NAME] [DATE] [PERS…" at bounding box center [426, 63] width 634 height 79
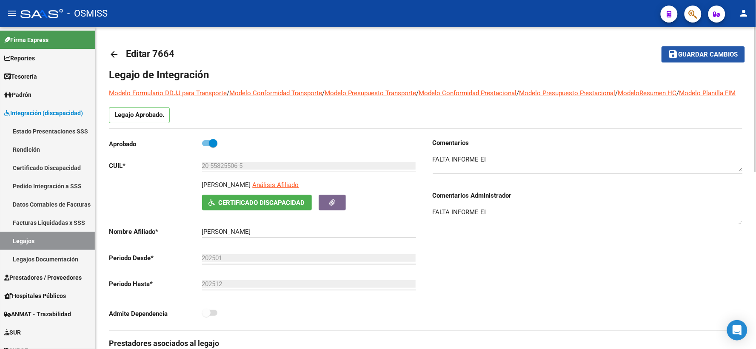
drag, startPoint x: 696, startPoint y: 49, endPoint x: 613, endPoint y: 62, distance: 84.5
click at [695, 49] on button "save Guardar cambios" at bounding box center [703, 54] width 83 height 16
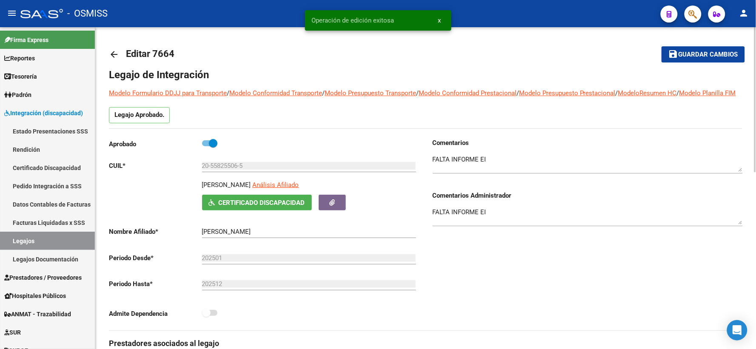
click at [116, 53] on mat-icon "arrow_back" at bounding box center [114, 54] width 10 height 10
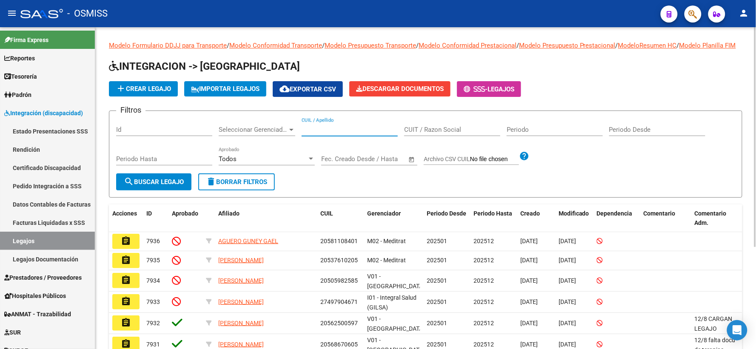
click at [355, 134] on input "CUIL / Apellido" at bounding box center [350, 130] width 96 height 8
paste input "20494362776"
type input "20494362776"
click at [151, 186] on span "search Buscar Legajo" at bounding box center [154, 182] width 60 height 8
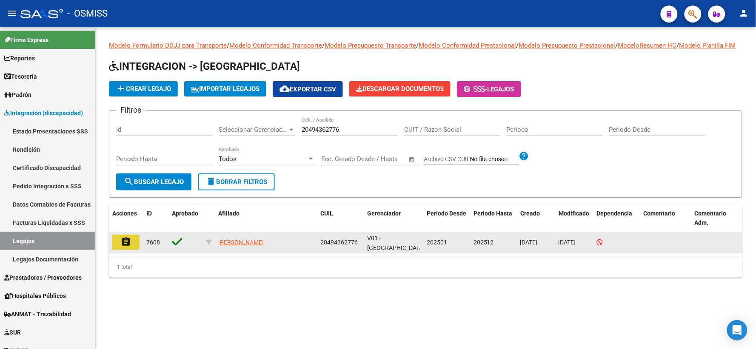
click at [120, 250] on button "assignment" at bounding box center [125, 242] width 27 height 15
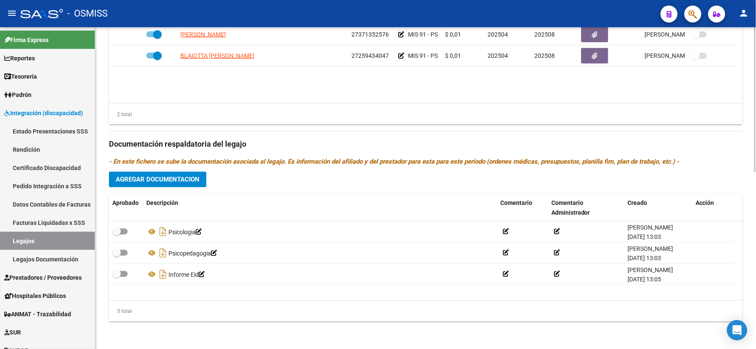
scroll to position [393, 0]
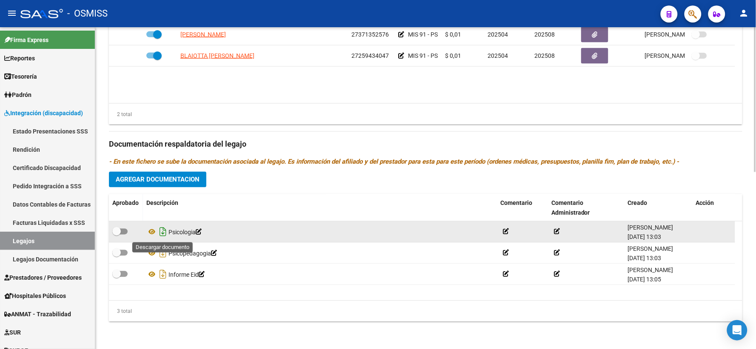
click at [163, 232] on icon "Descargar documento" at bounding box center [162, 232] width 11 height 14
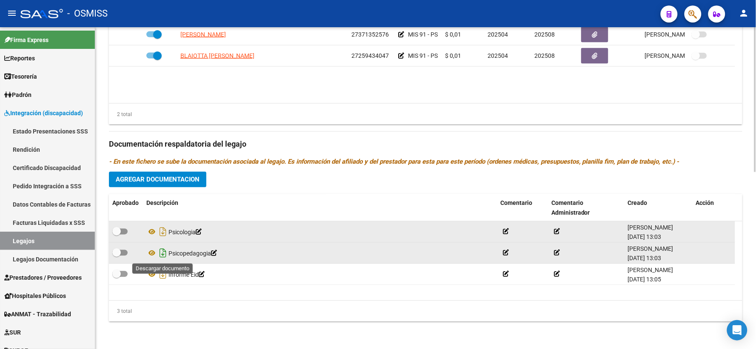
click at [160, 254] on icon "Descargar documento" at bounding box center [162, 254] width 11 height 14
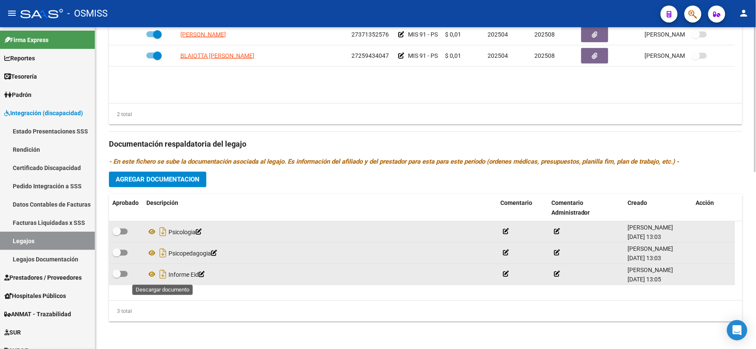
drag, startPoint x: 163, startPoint y: 275, endPoint x: 173, endPoint y: 283, distance: 13.0
click at [163, 275] on icon "Descargar documento" at bounding box center [162, 275] width 11 height 14
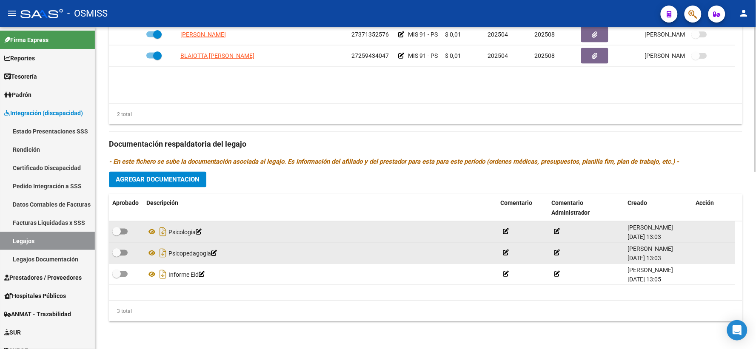
click at [184, 175] on button "Agregar Documentacion" at bounding box center [157, 180] width 97 height 16
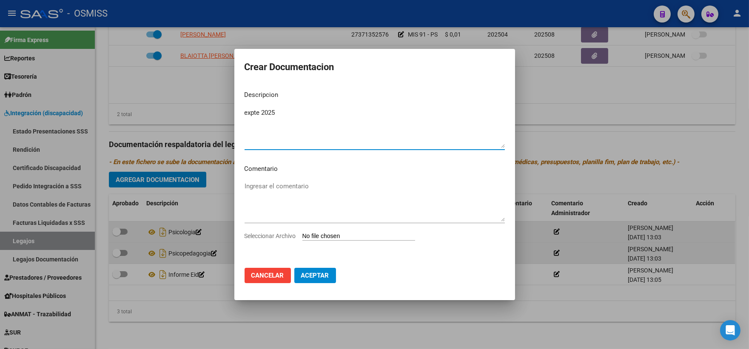
type textarea "expte 2025"
type input "C:\fakepath\ilovepdf_merged_compressed (17).pdf"
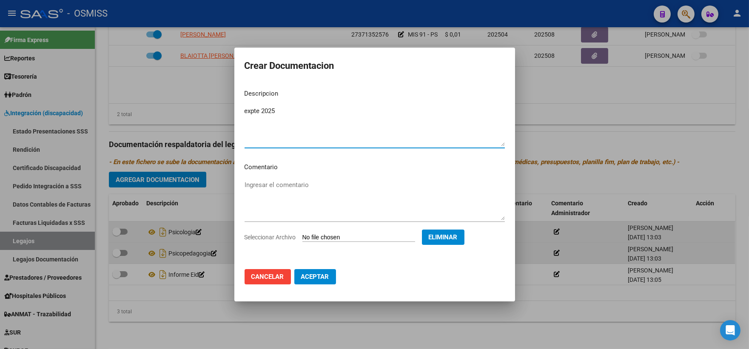
click at [315, 276] on span "Aceptar" at bounding box center [315, 277] width 28 height 8
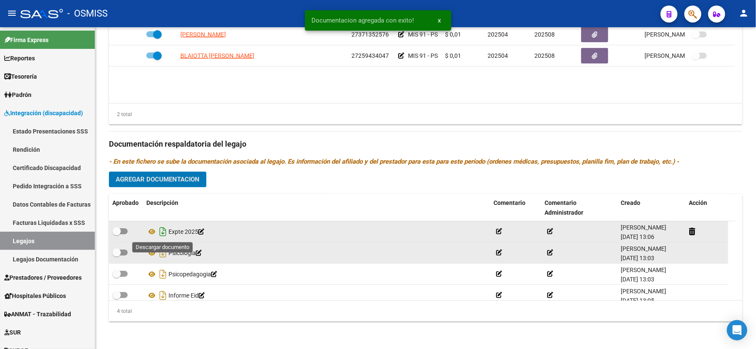
click at [164, 230] on icon "Descargar documento" at bounding box center [162, 232] width 11 height 14
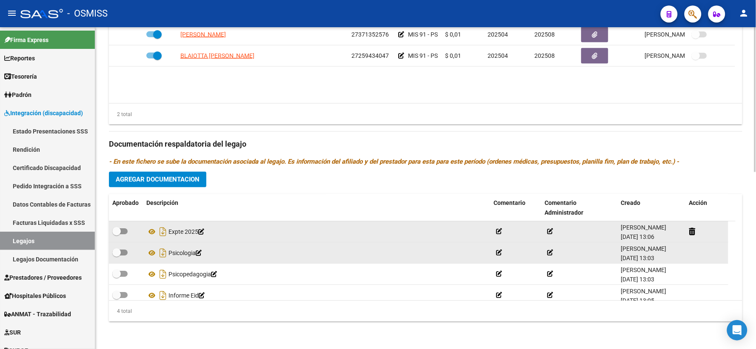
click at [219, 93] on datatable-body "[PERSON_NAME] 27371352576 MIS 91 - PSI 2 $ 0,01 202504 202508 [PERSON_NAME] [DA…" at bounding box center [426, 63] width 634 height 79
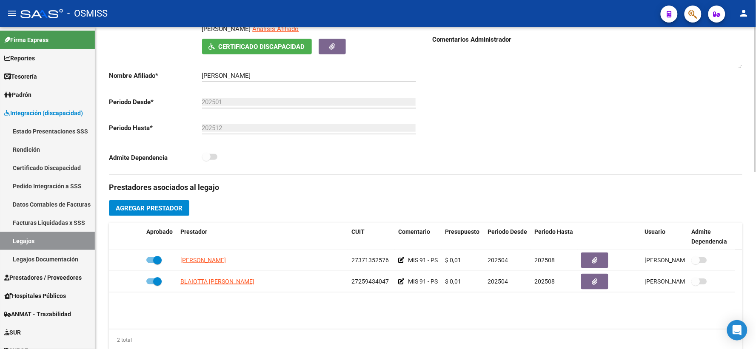
scroll to position [0, 0]
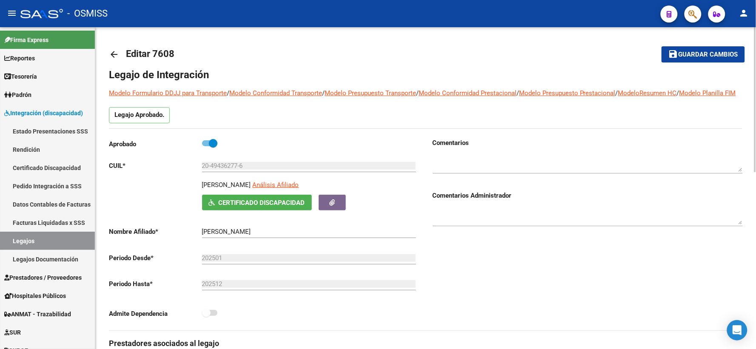
drag, startPoint x: 687, startPoint y: 56, endPoint x: 589, endPoint y: 60, distance: 98.4
click at [678, 58] on span "save Guardar cambios" at bounding box center [703, 54] width 70 height 8
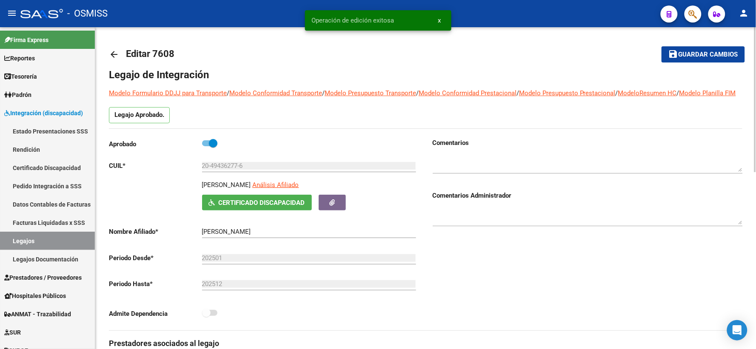
click at [112, 54] on mat-icon "arrow_back" at bounding box center [114, 54] width 10 height 10
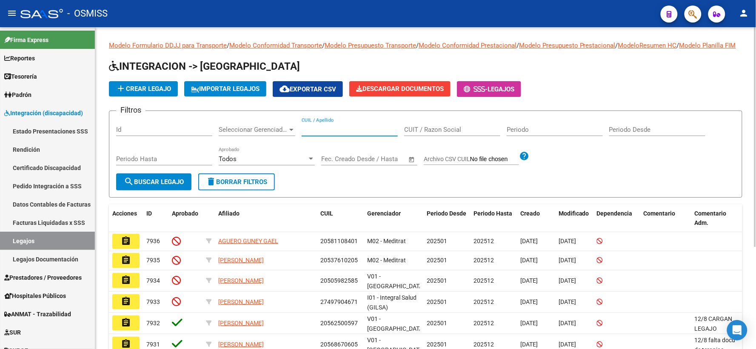
paste input "20494199123"
type input "20494199123"
click at [163, 186] on span "search Buscar Legajo" at bounding box center [154, 182] width 60 height 8
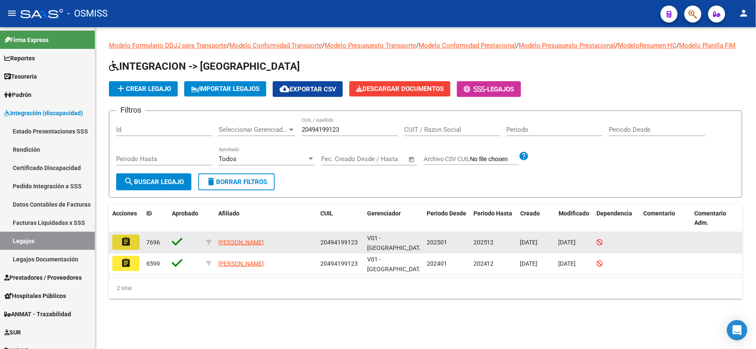
click at [122, 247] on mat-icon "assignment" at bounding box center [126, 242] width 10 height 10
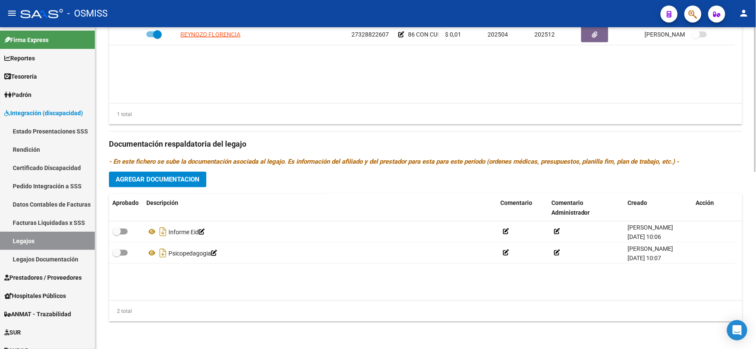
scroll to position [393, 0]
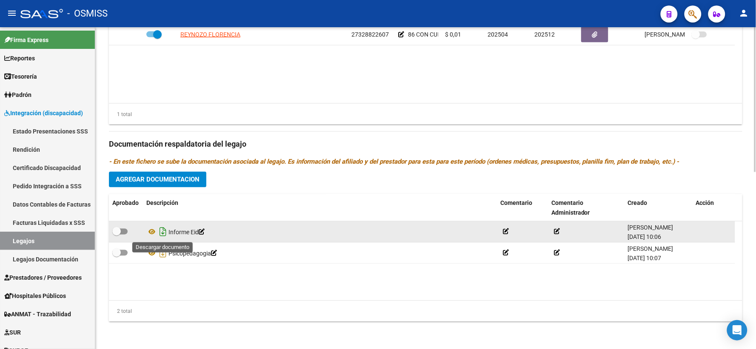
click at [164, 235] on icon "Descargar documento" at bounding box center [162, 232] width 11 height 14
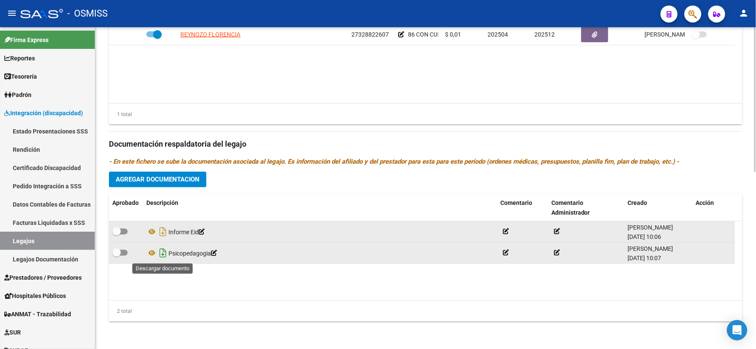
click at [164, 256] on icon "Descargar documento" at bounding box center [162, 254] width 11 height 14
click at [169, 179] on span "Agregar Documentacion" at bounding box center [158, 180] width 84 height 8
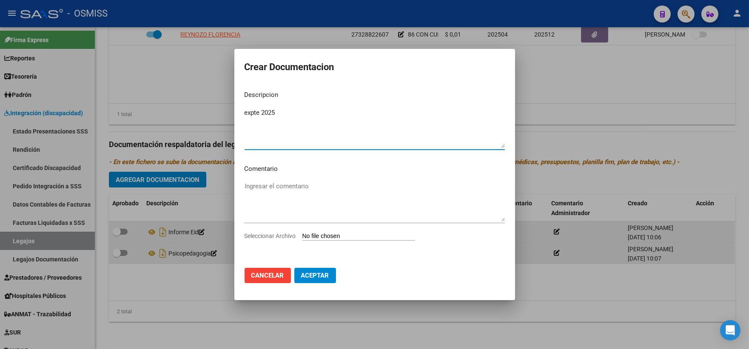
type textarea "expte 2025"
type input "C:\fakepath\ilovepdf_merged_compressed (18).pdf"
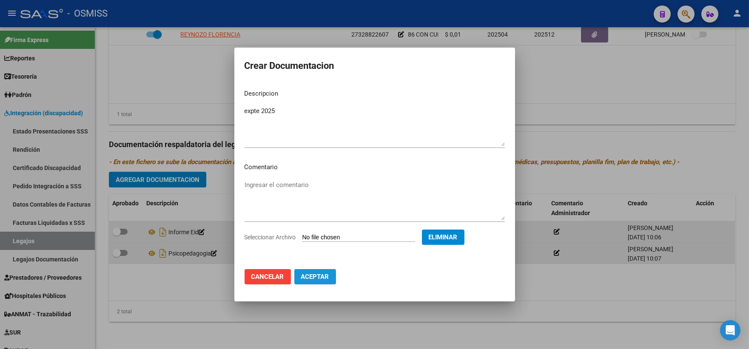
click at [315, 276] on span "Aceptar" at bounding box center [315, 277] width 28 height 8
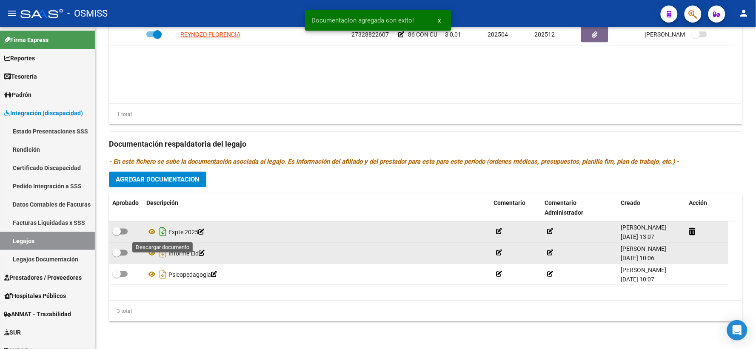
click at [162, 232] on icon "Descargar documento" at bounding box center [162, 232] width 11 height 14
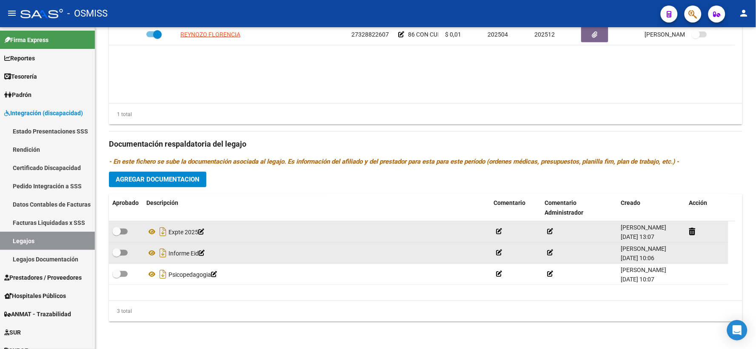
scroll to position [393, 0]
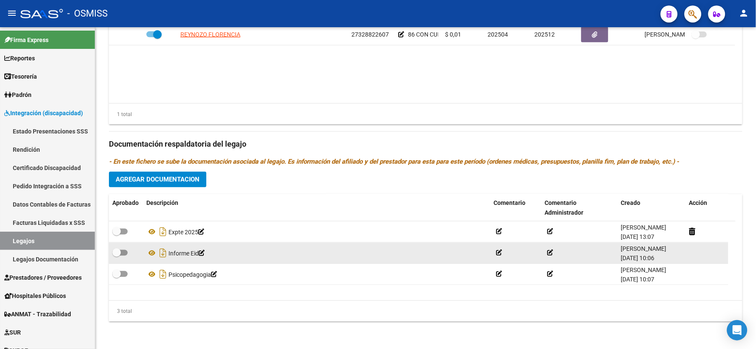
click at [257, 83] on datatable-body "REYNOZO FLORENCIA 27328822607 86 CON CUE 00061078200 (97) $ 0,01 202504 202512 …" at bounding box center [426, 63] width 634 height 79
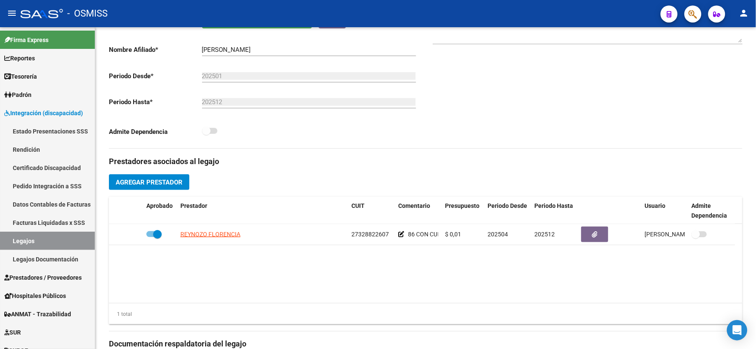
scroll to position [157, 0]
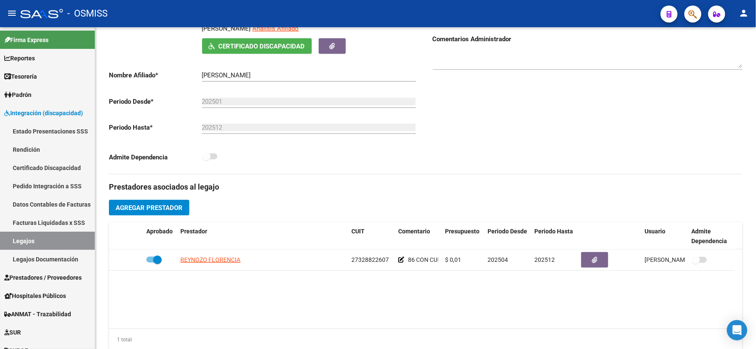
click at [550, 160] on div "Comentarios Comentarios Administrador" at bounding box center [584, 78] width 317 height 192
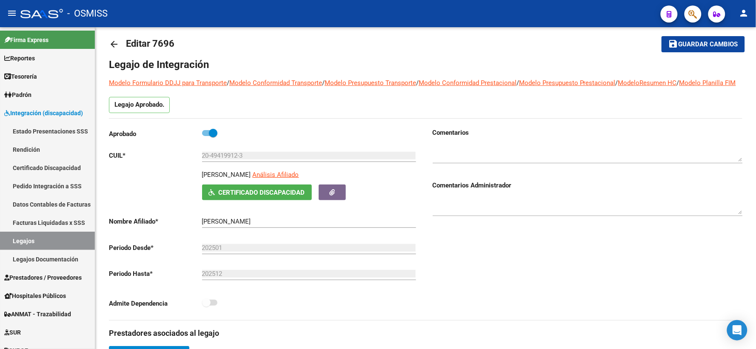
scroll to position [0, 0]
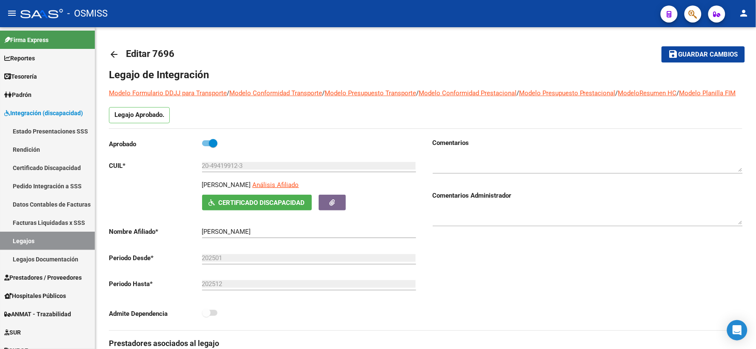
drag, startPoint x: 689, startPoint y: 51, endPoint x: 426, endPoint y: 300, distance: 361.8
drag, startPoint x: 691, startPoint y: 54, endPoint x: 247, endPoint y: 82, distance: 445.5
click at [665, 62] on button "save Guardar cambios" at bounding box center [703, 54] width 83 height 16
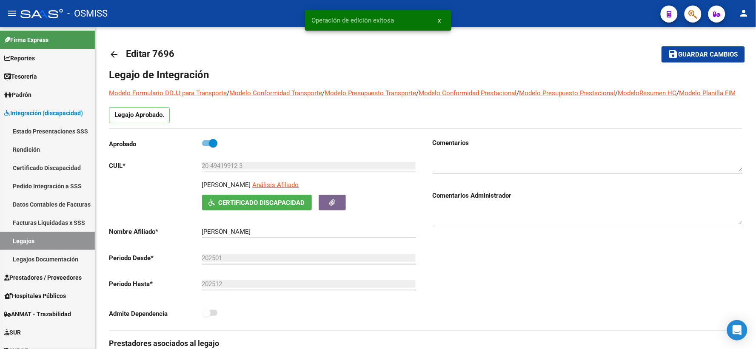
click at [114, 50] on mat-icon "arrow_back" at bounding box center [114, 54] width 10 height 10
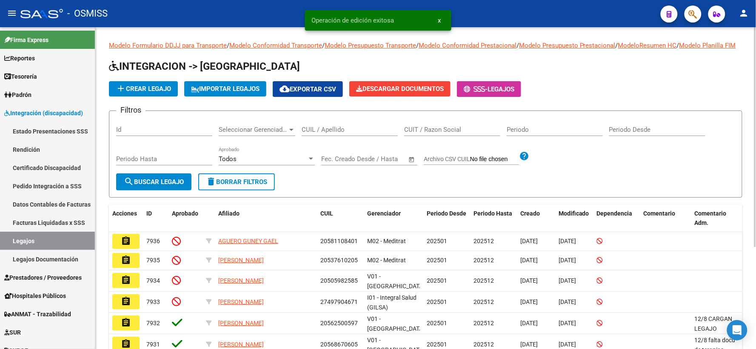
click at [356, 134] on div "CUIL / Apellido" at bounding box center [350, 127] width 96 height 18
paste input "20483225785"
type input "20483225785"
click at [157, 186] on span "search Buscar Legajo" at bounding box center [154, 182] width 60 height 8
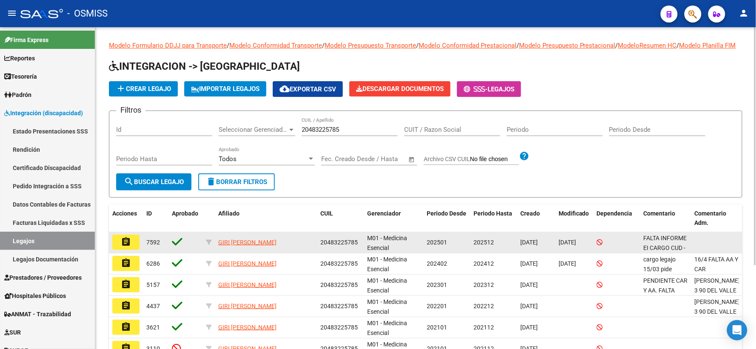
click at [123, 247] on mat-icon "assignment" at bounding box center [126, 242] width 10 height 10
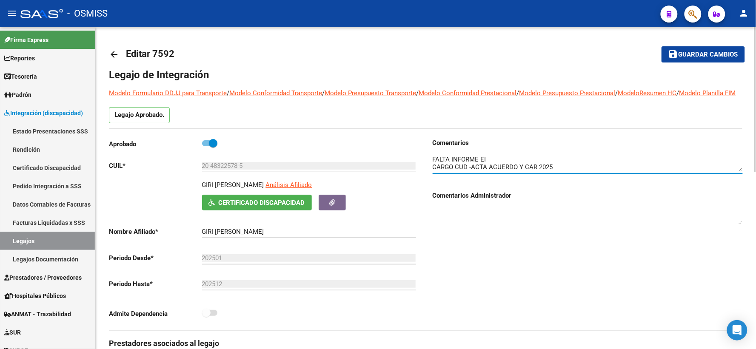
drag, startPoint x: 739, startPoint y: 181, endPoint x: 748, endPoint y: 203, distance: 23.2
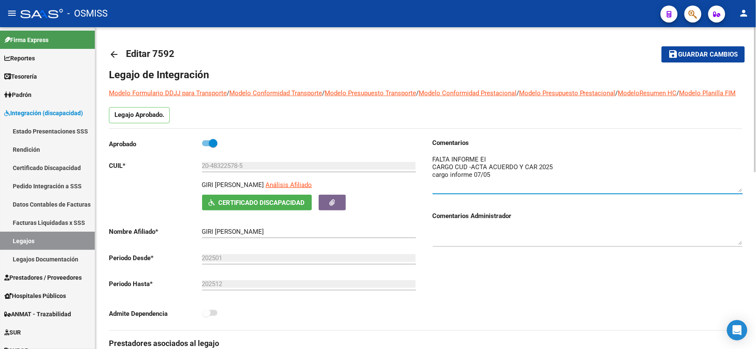
drag, startPoint x: 739, startPoint y: 180, endPoint x: 742, endPoint y: 201, distance: 21.1
click at [742, 192] on textarea at bounding box center [588, 173] width 310 height 37
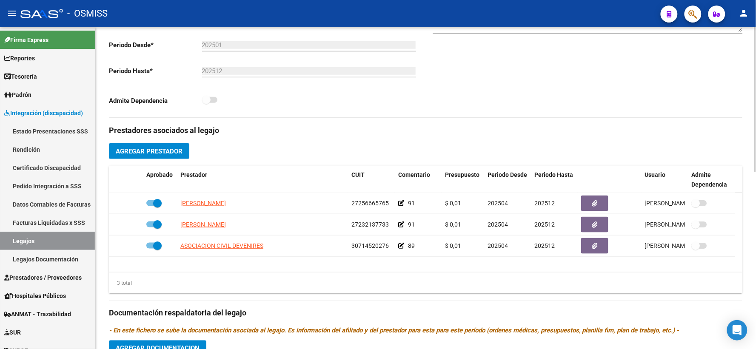
scroll to position [236, 0]
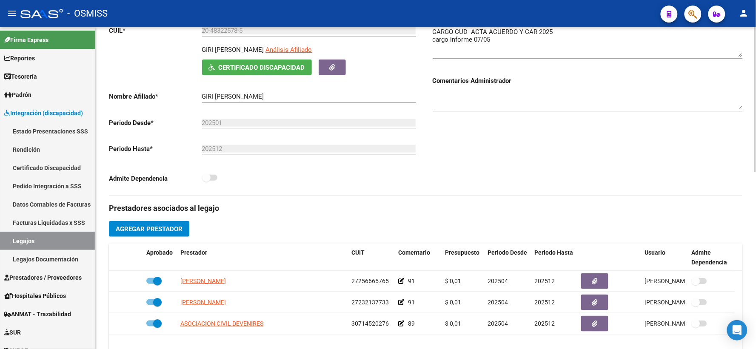
scroll to position [77, 0]
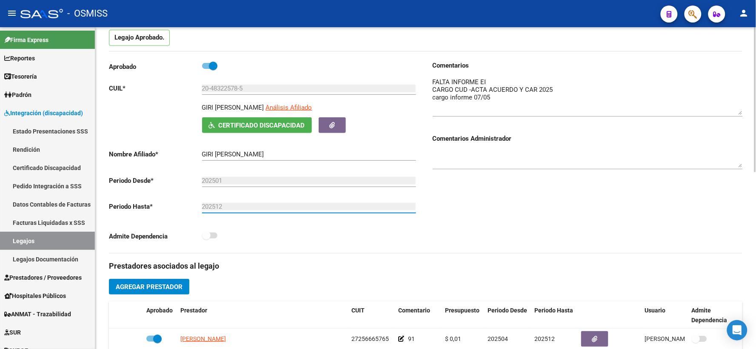
click at [362, 211] on input "202512" at bounding box center [309, 207] width 214 height 8
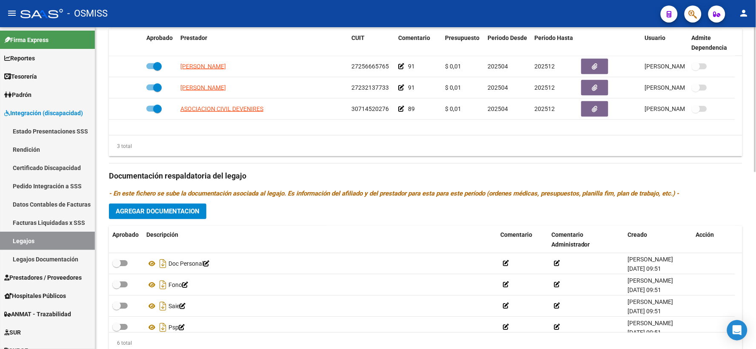
scroll to position [354, 0]
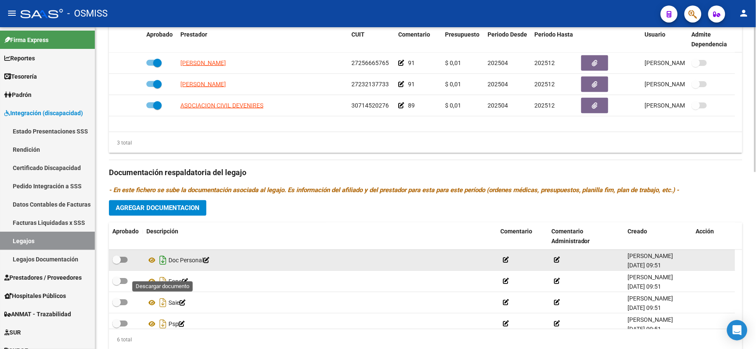
click at [163, 268] on icon "Descargar documento" at bounding box center [162, 261] width 11 height 14
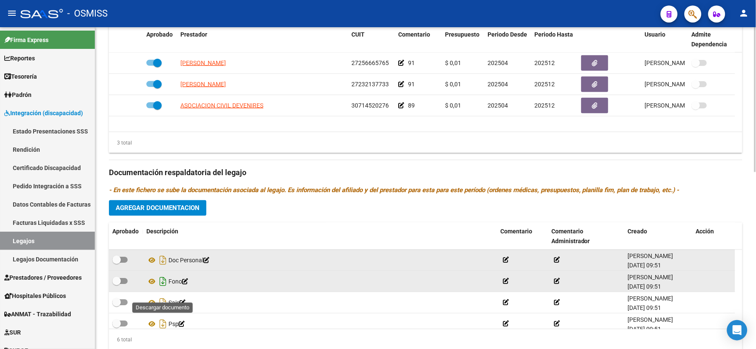
click at [162, 289] on icon "Descargar documento" at bounding box center [162, 282] width 11 height 14
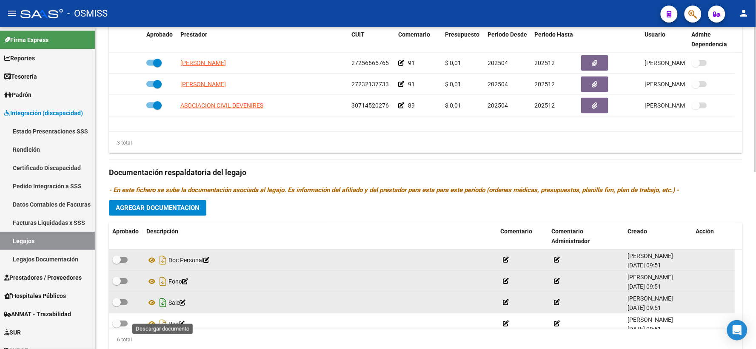
drag, startPoint x: 163, startPoint y: 313, endPoint x: 220, endPoint y: 281, distance: 64.8
click at [163, 310] on icon "Descargar documento" at bounding box center [162, 304] width 11 height 14
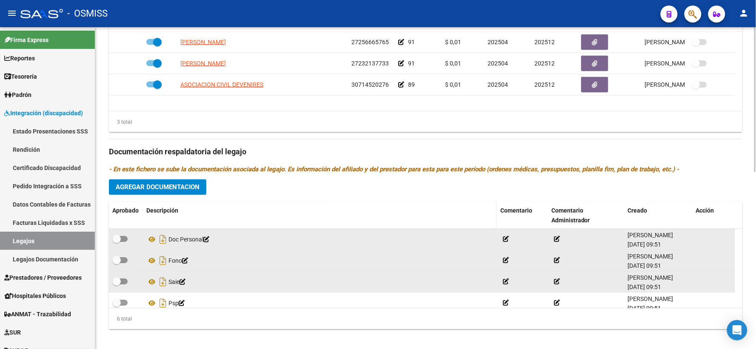
scroll to position [393, 0]
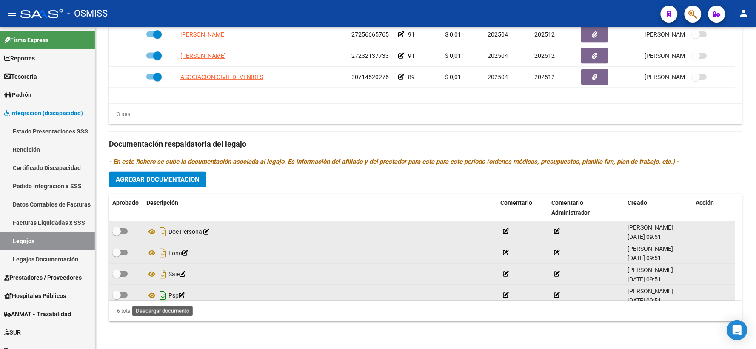
click at [160, 294] on icon "Descargar documento" at bounding box center [162, 296] width 11 height 14
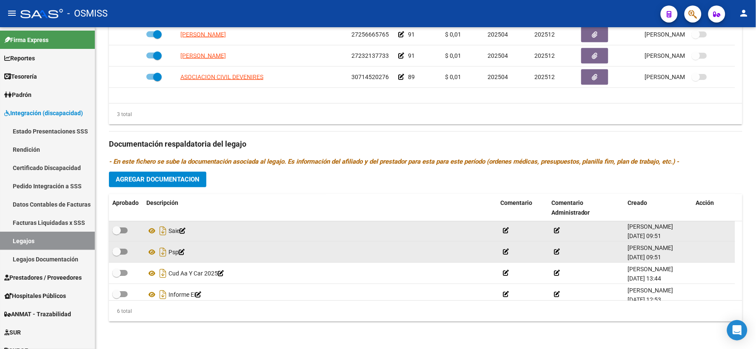
scroll to position [51, 0]
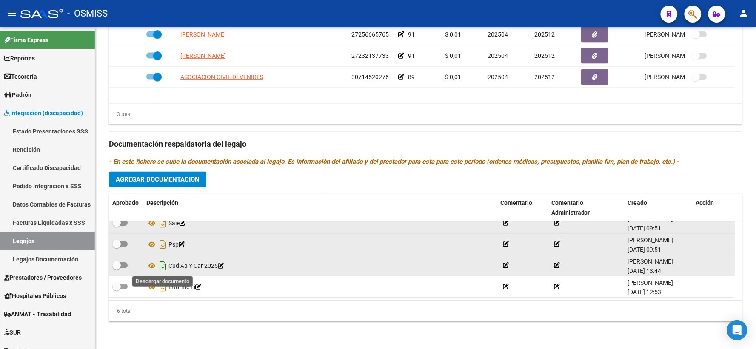
click at [161, 267] on icon "Descargar documento" at bounding box center [162, 267] width 11 height 14
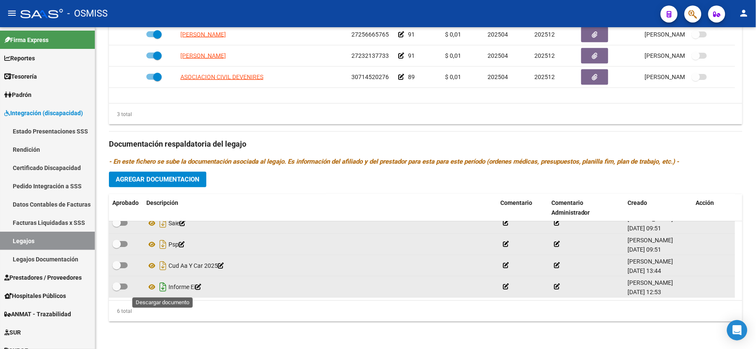
click at [163, 290] on icon "Descargar documento" at bounding box center [162, 288] width 11 height 14
click at [154, 180] on span "Agregar Documentacion" at bounding box center [158, 180] width 84 height 8
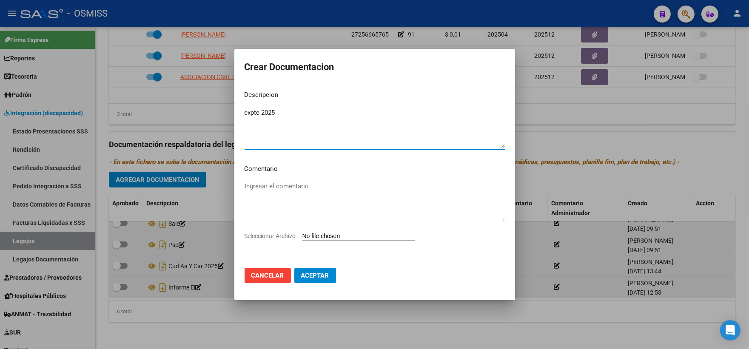
type textarea "expte 2025"
type input "C:\fakepath\ilovepdf_merged_compressed (19).pdf"
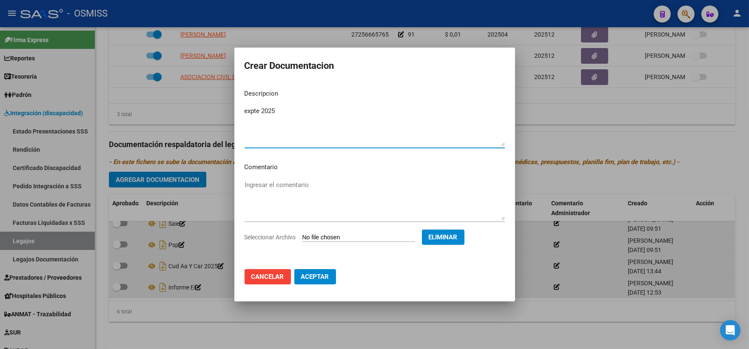
click at [309, 277] on span "Aceptar" at bounding box center [315, 277] width 28 height 8
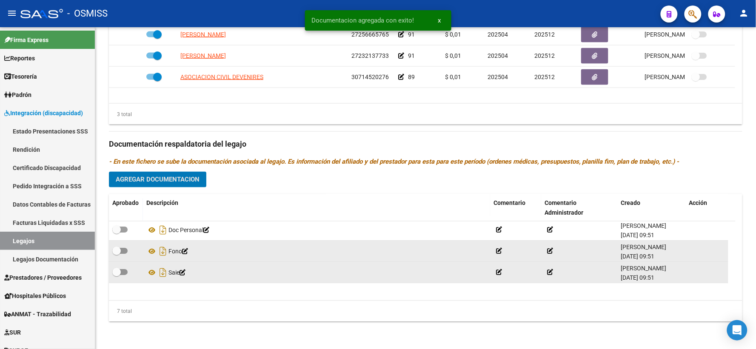
scroll to position [0, 0]
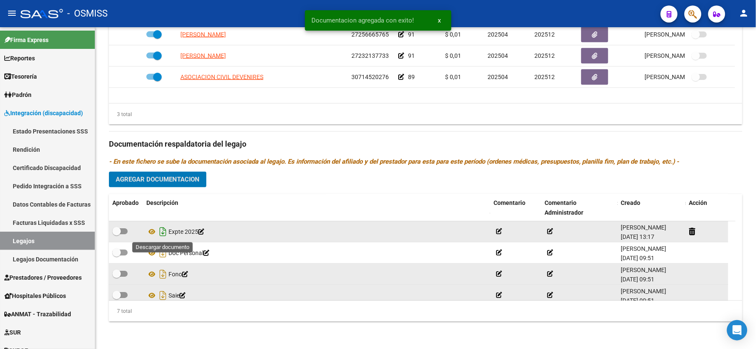
click at [164, 232] on icon "Descargar documento" at bounding box center [162, 232] width 11 height 14
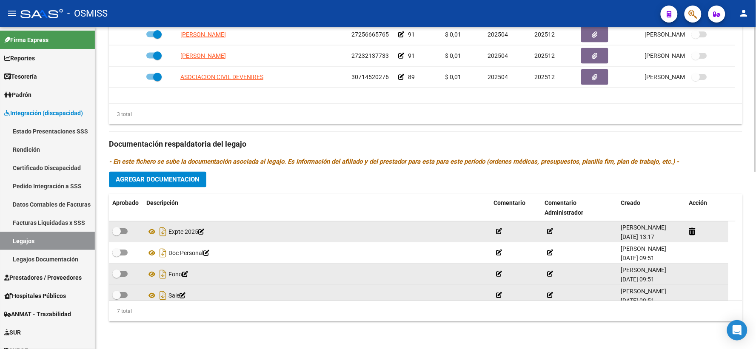
click at [288, 106] on div "3 total" at bounding box center [426, 114] width 634 height 21
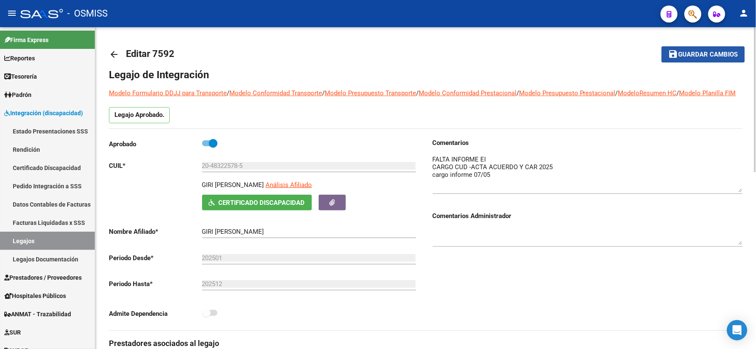
drag, startPoint x: 707, startPoint y: 52, endPoint x: 670, endPoint y: 82, distance: 47.4
click at [703, 52] on span "Guardar cambios" at bounding box center [709, 55] width 60 height 8
drag, startPoint x: 694, startPoint y: 54, endPoint x: 243, endPoint y: 58, distance: 450.2
click at [688, 55] on span "Guardar cambios" at bounding box center [709, 55] width 60 height 8
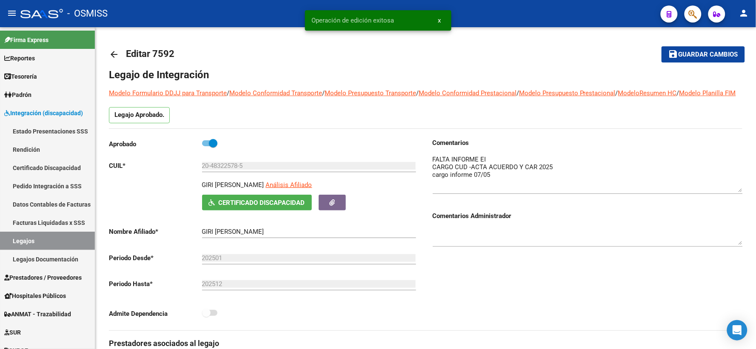
click at [115, 53] on mat-icon "arrow_back" at bounding box center [114, 54] width 10 height 10
